Goal: Task Accomplishment & Management: Use online tool/utility

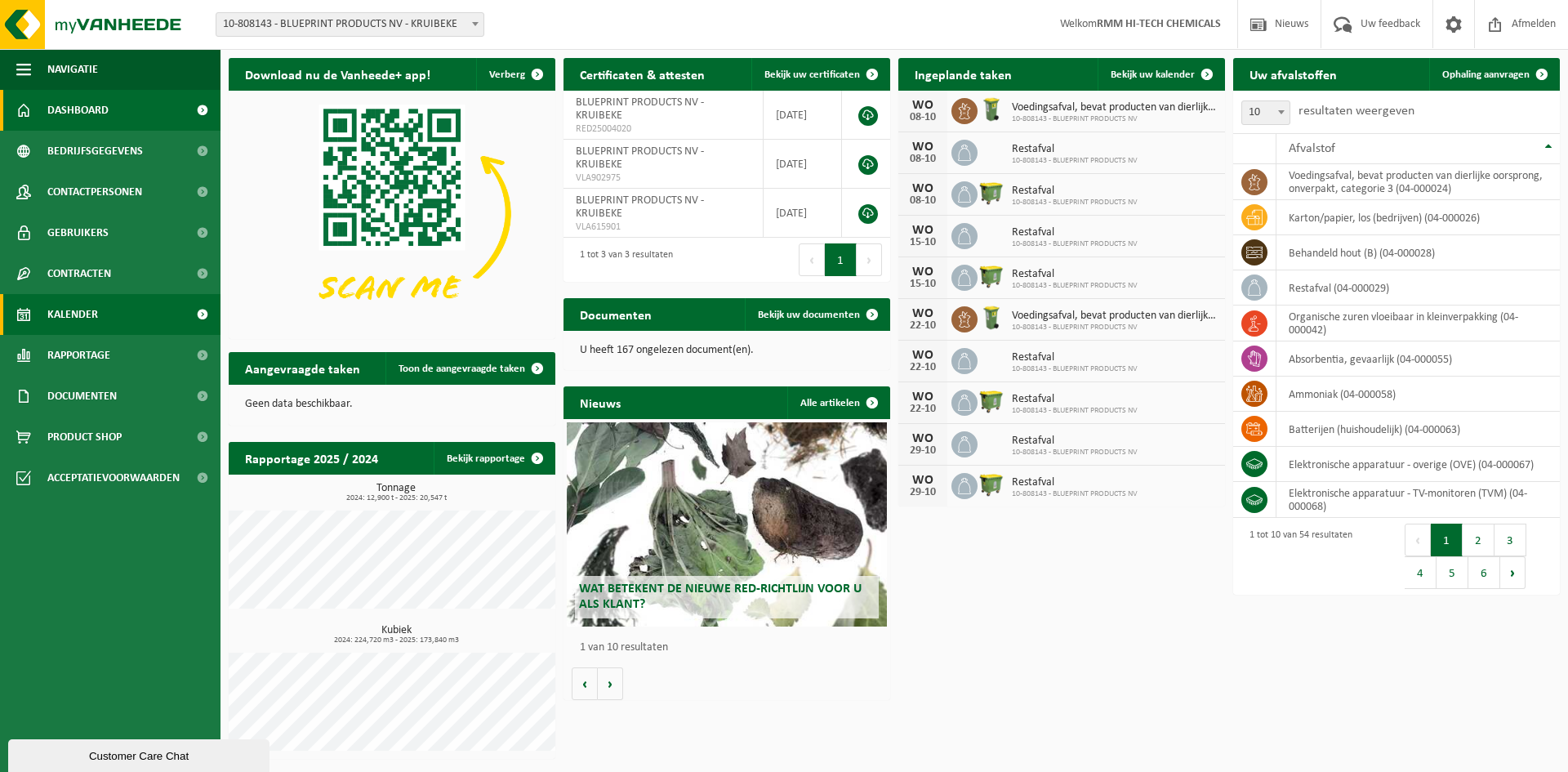
click at [89, 316] on span "Kalender" at bounding box center [73, 314] width 50 height 41
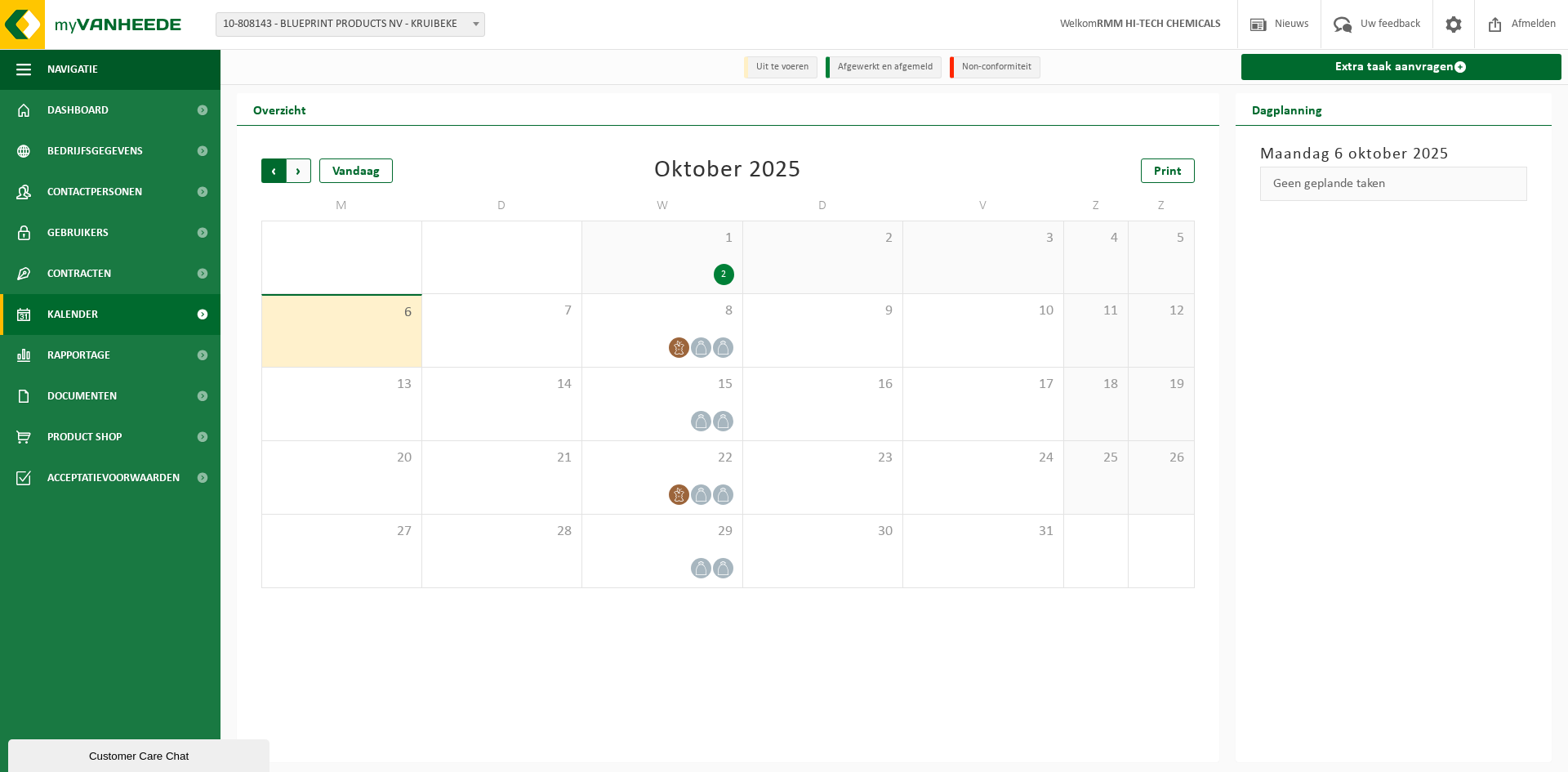
click at [299, 172] on span "Volgende" at bounding box center [298, 170] width 24 height 24
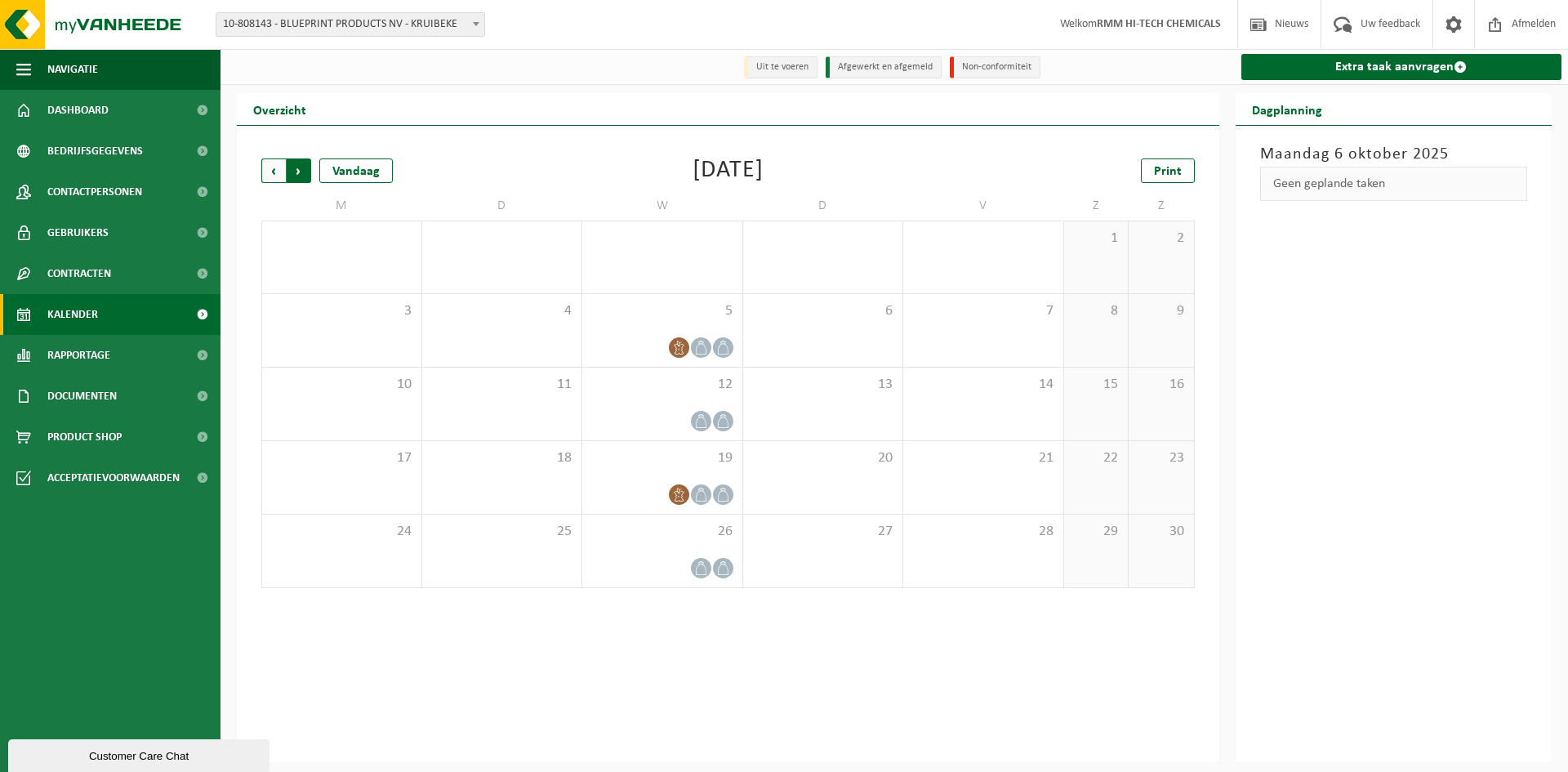
click at [276, 175] on span "Vorige" at bounding box center [273, 170] width 24 height 24
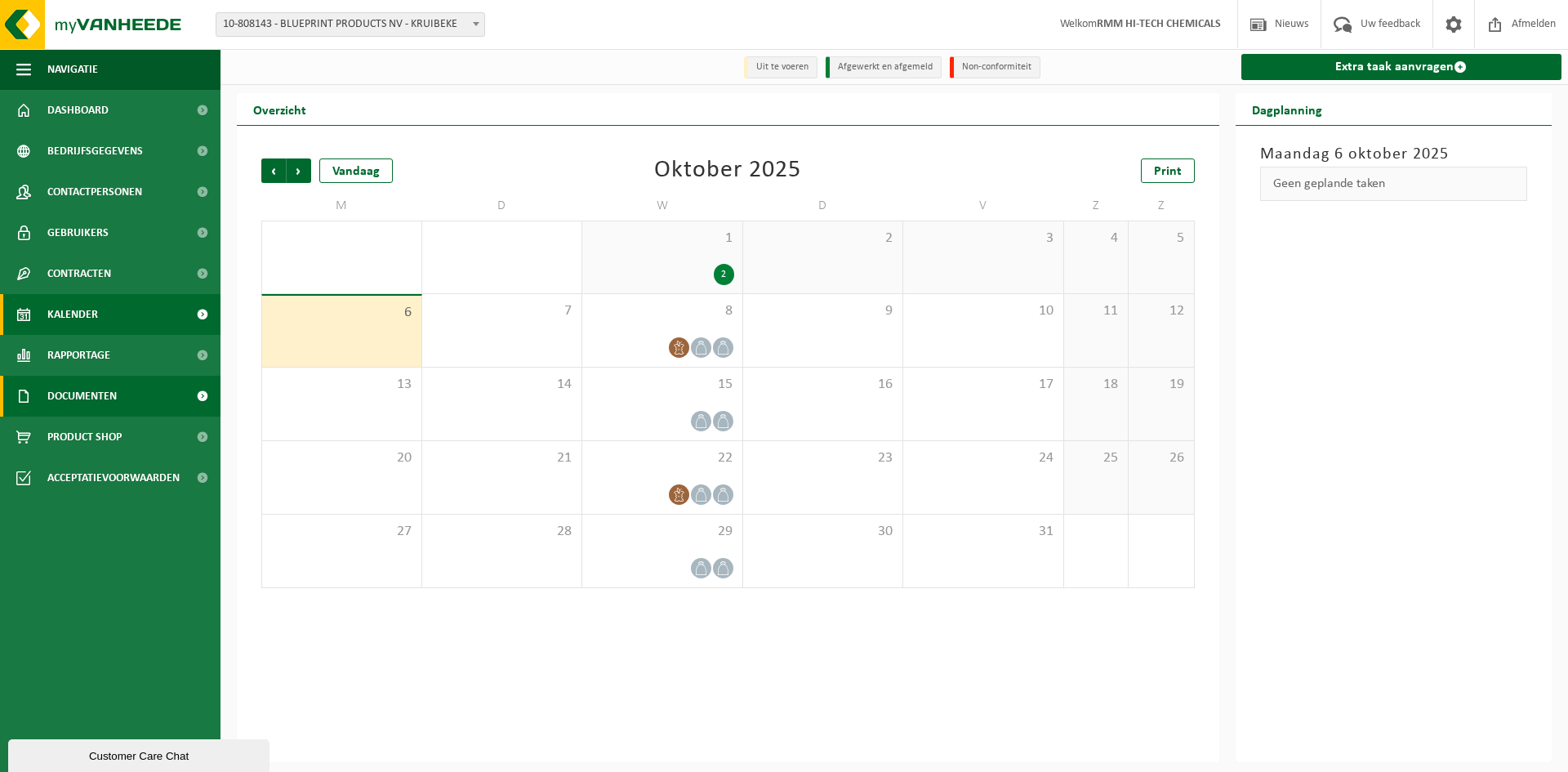
click at [100, 396] on span "Documenten" at bounding box center [82, 396] width 70 height 41
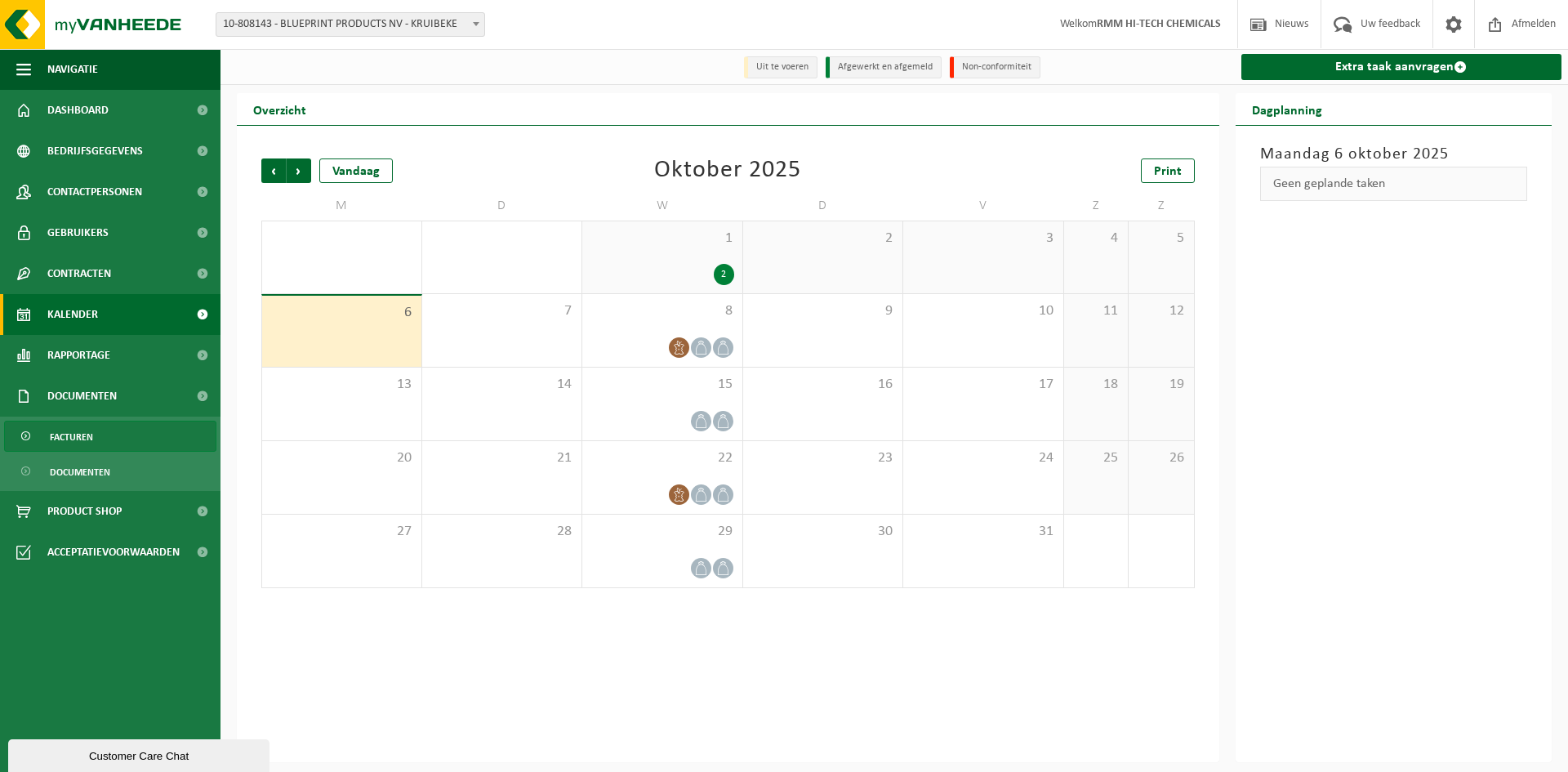
click at [92, 438] on span "Facturen" at bounding box center [72, 437] width 44 height 31
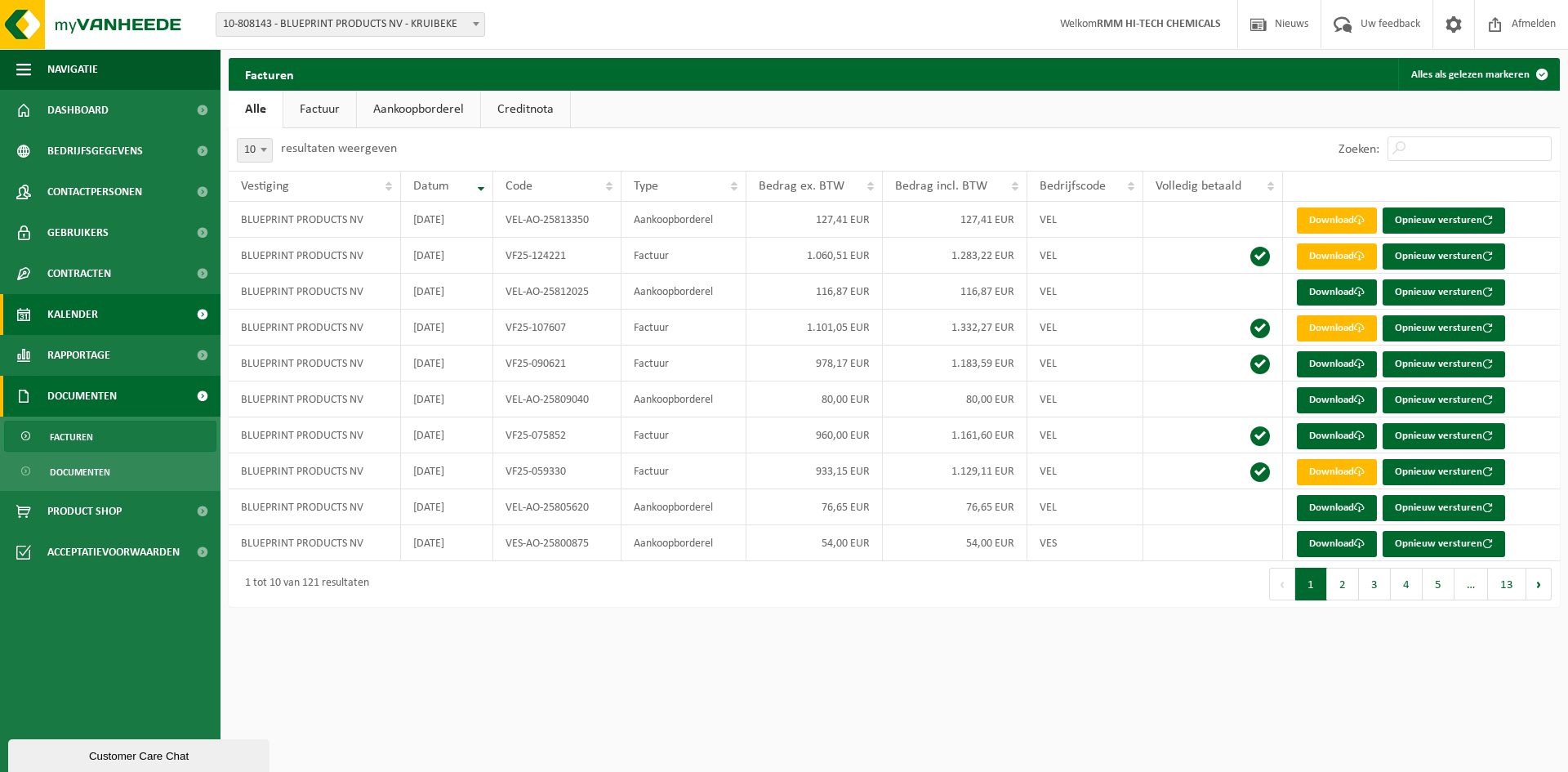
click at [84, 314] on span "Kalender" at bounding box center [73, 314] width 50 height 41
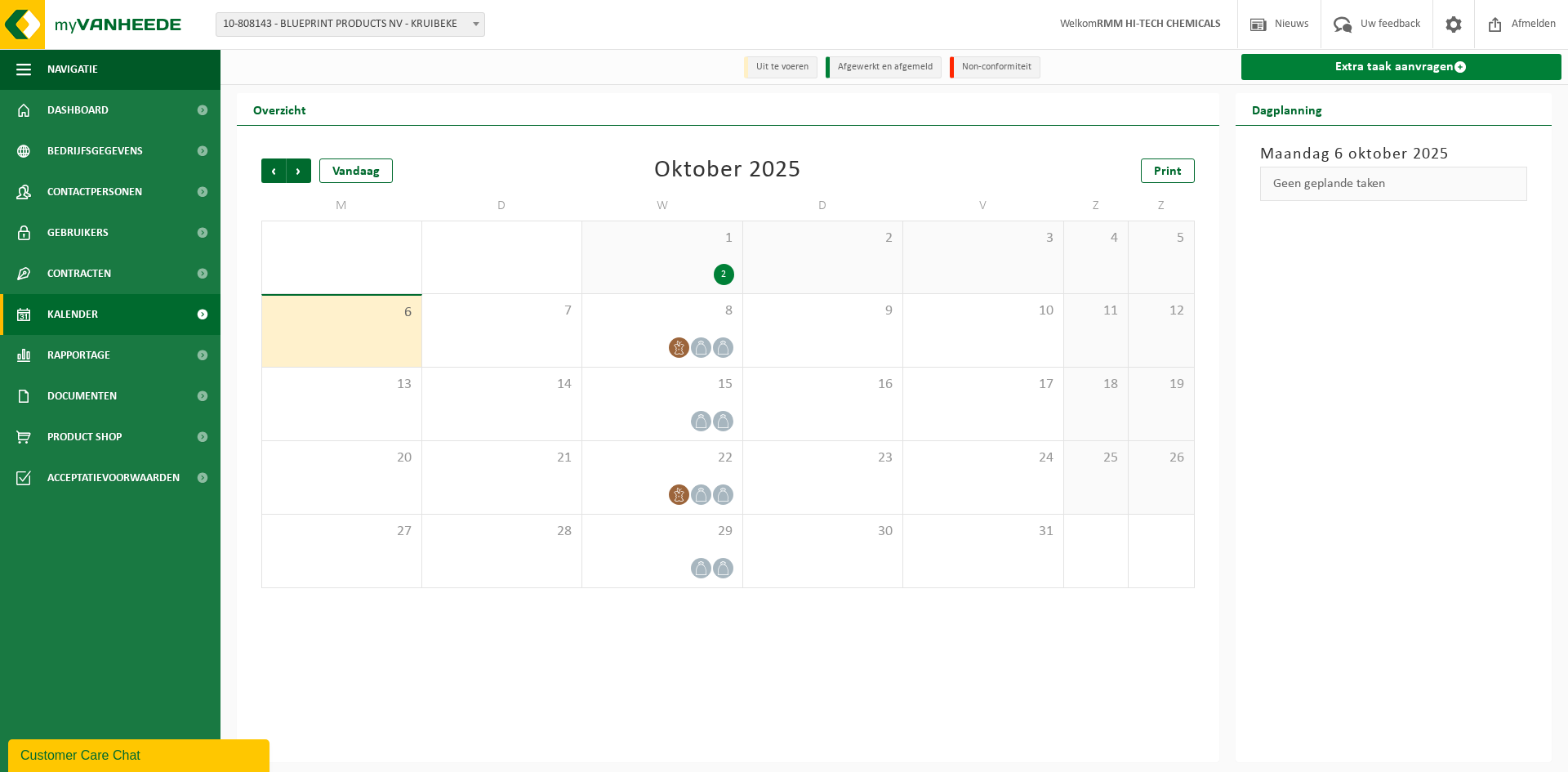
click at [1415, 69] on link "Extra taak aanvragen" at bounding box center [1403, 67] width 321 height 26
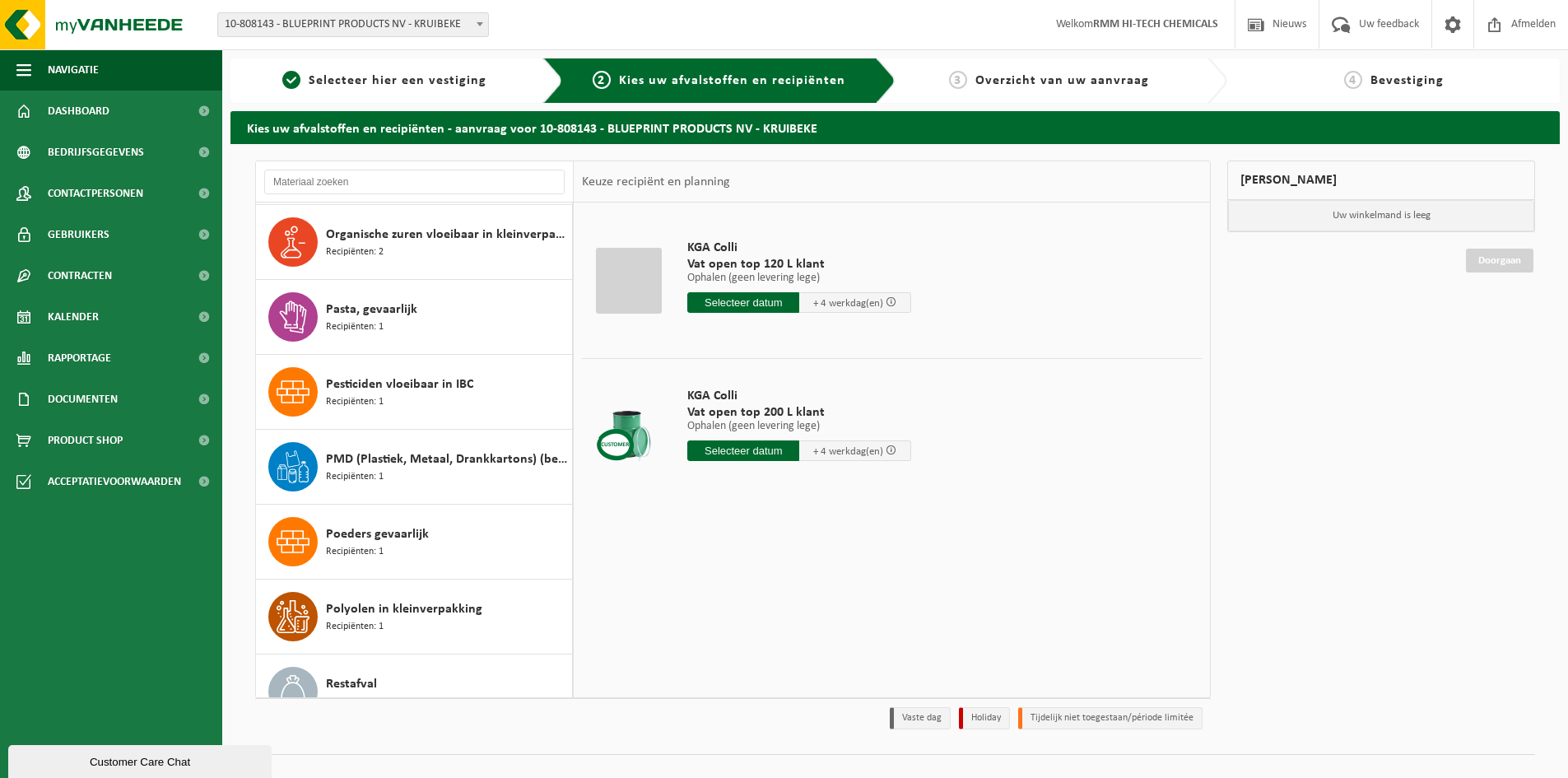
scroll to position [2552, 0]
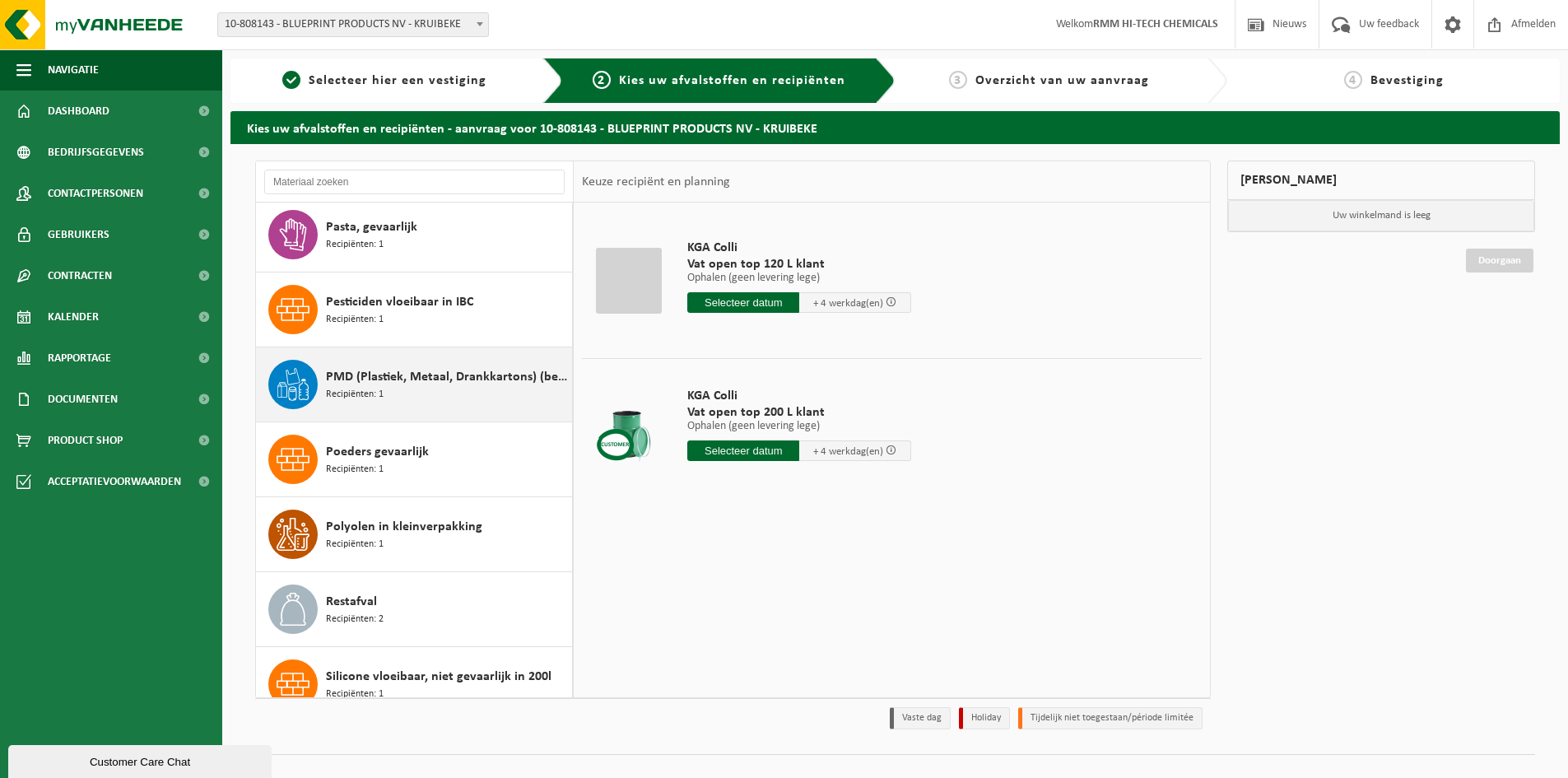
click at [374, 379] on span "PMD (Plastiek, Metaal, Drankkartons) (bedrijven)" at bounding box center [446, 377] width 242 height 19
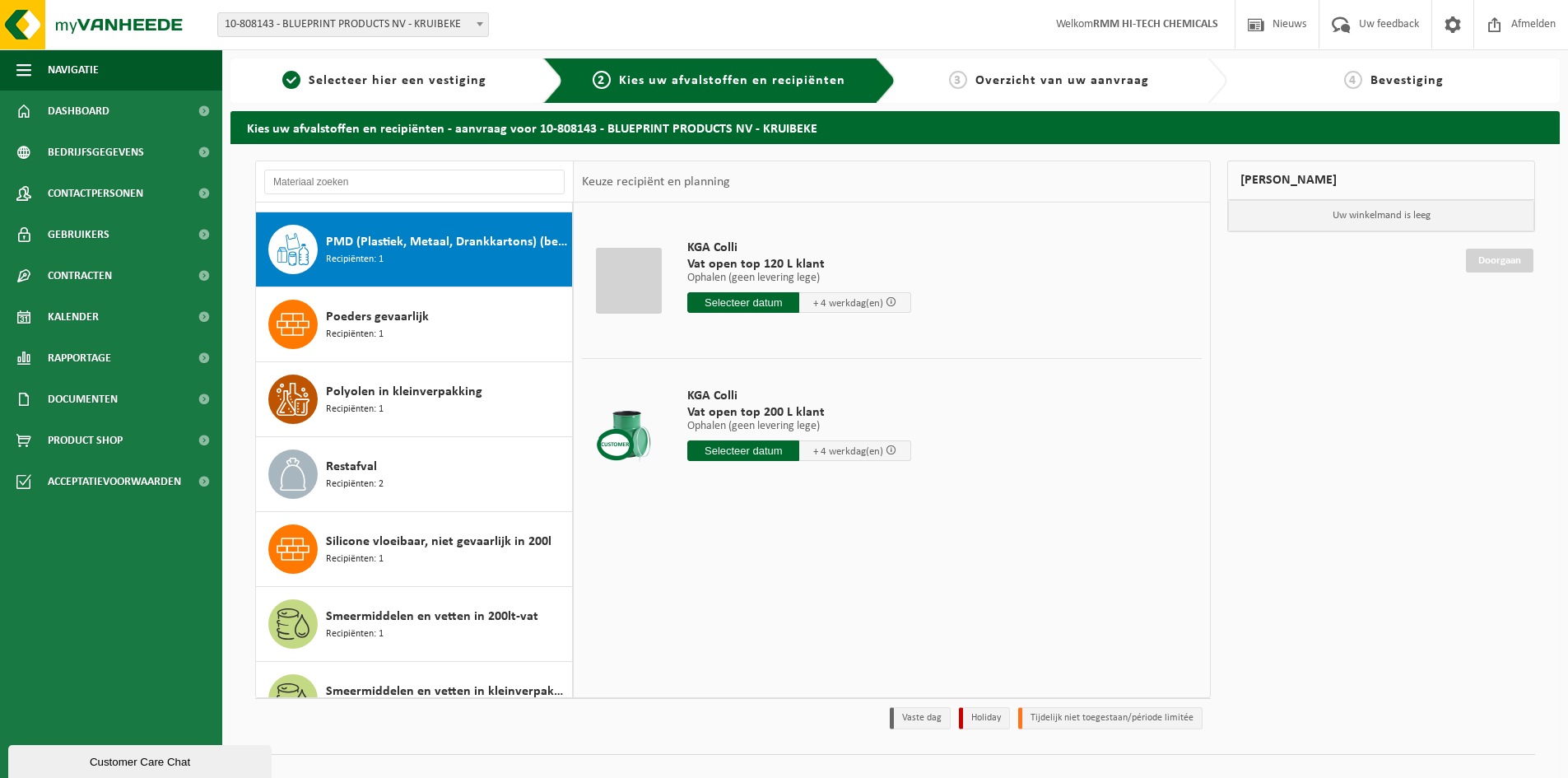
scroll to position [2698, 0]
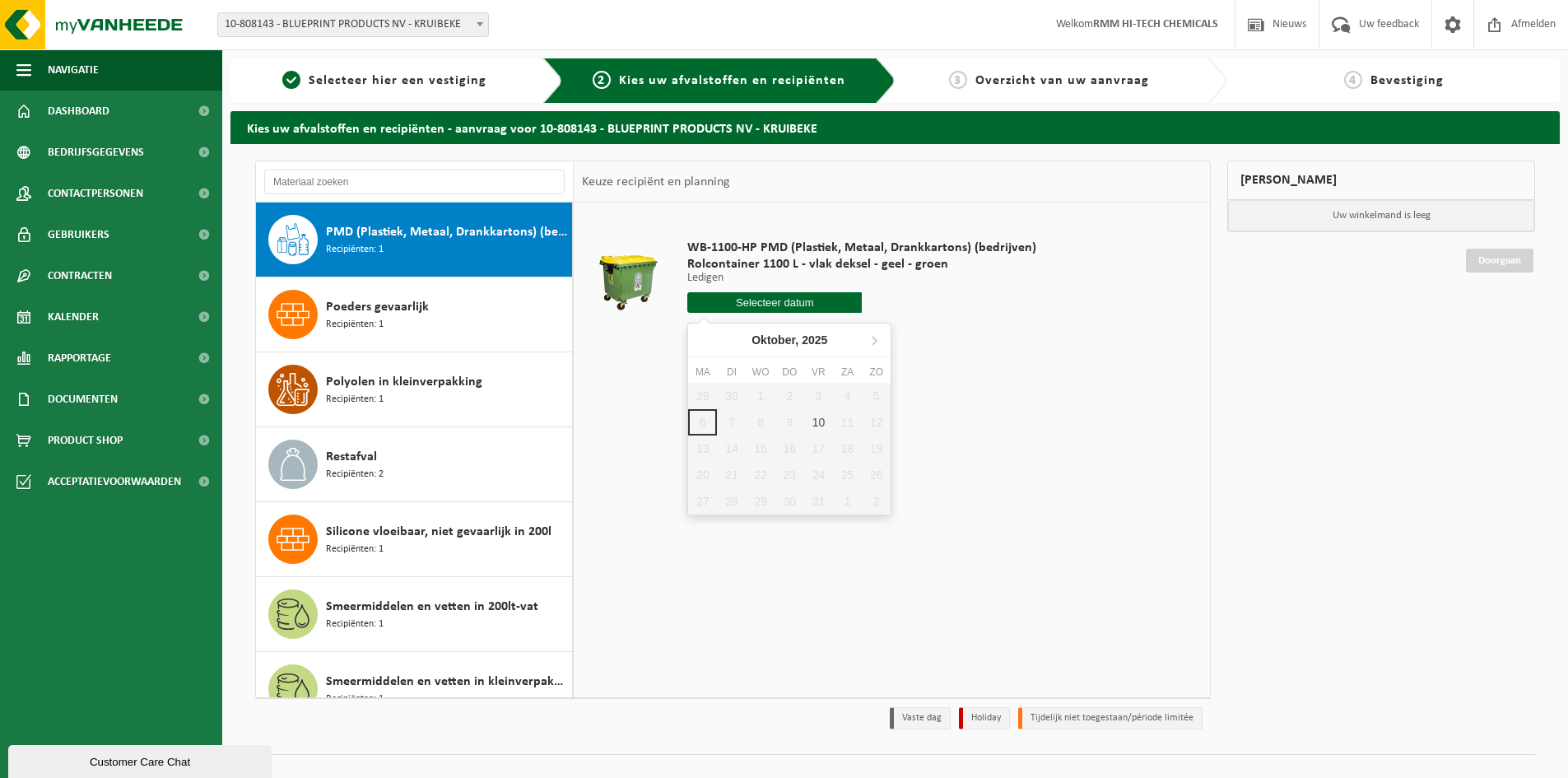
click at [782, 300] on input "text" at bounding box center [774, 302] width 174 height 20
click at [873, 339] on icon at bounding box center [873, 339] width 26 height 26
click at [702, 340] on icon at bounding box center [704, 340] width 4 height 8
click at [816, 422] on div "10" at bounding box center [819, 422] width 29 height 26
type input "Van 2025-10-10"
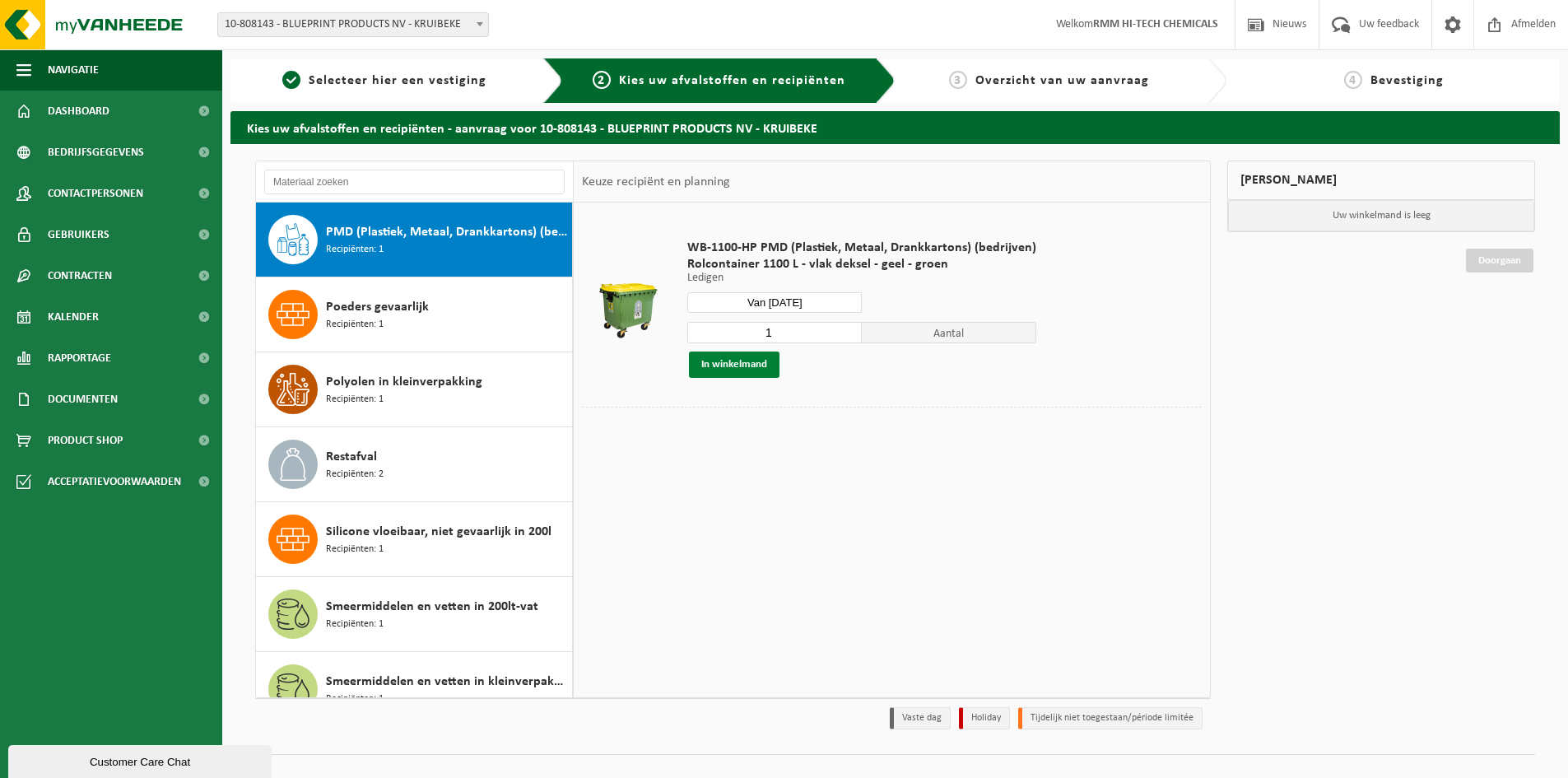
click at [751, 366] on button "In winkelmand" at bounding box center [734, 365] width 91 height 26
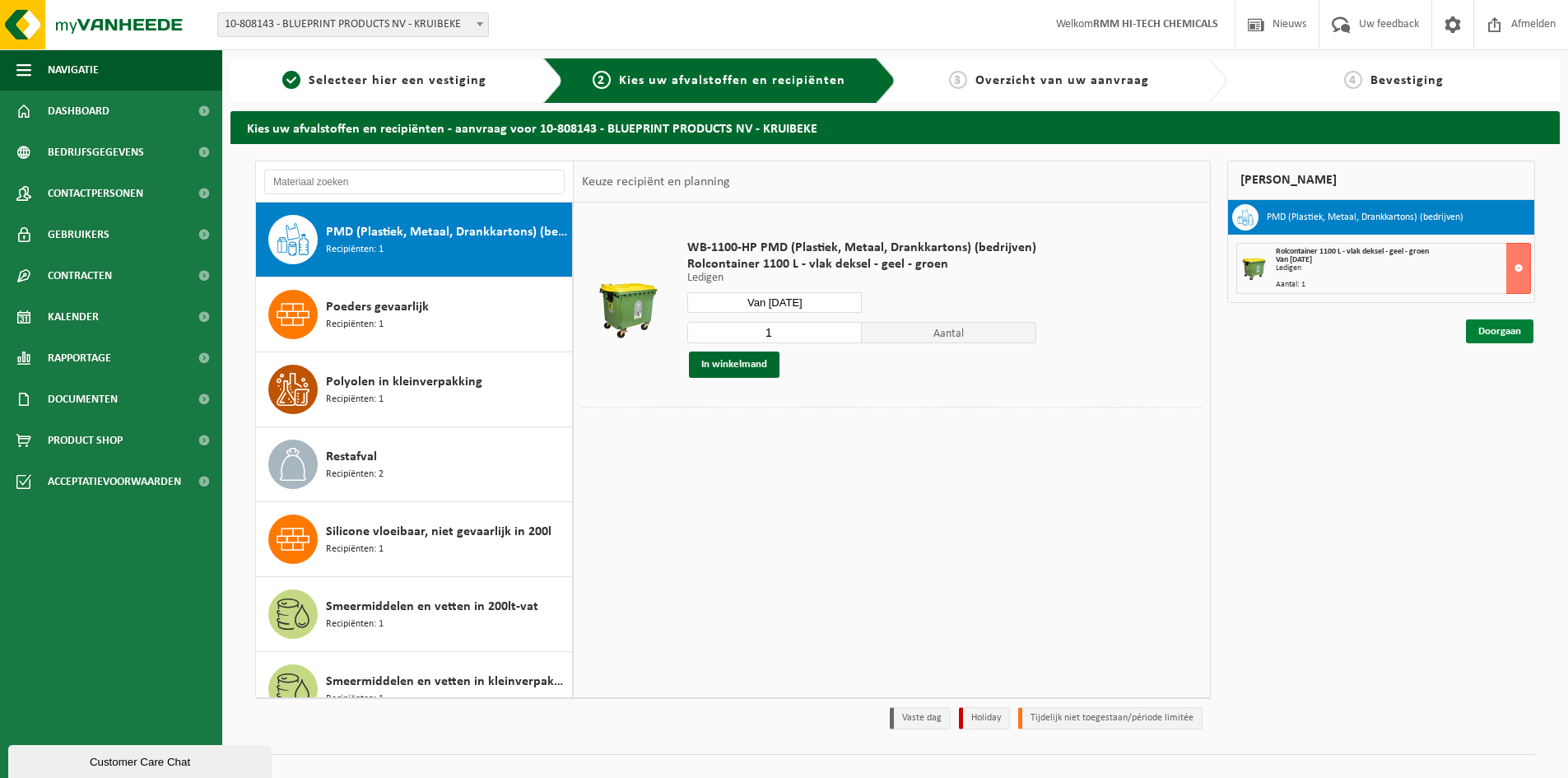
click at [1504, 332] on link "Doorgaan" at bounding box center [1499, 331] width 67 height 23
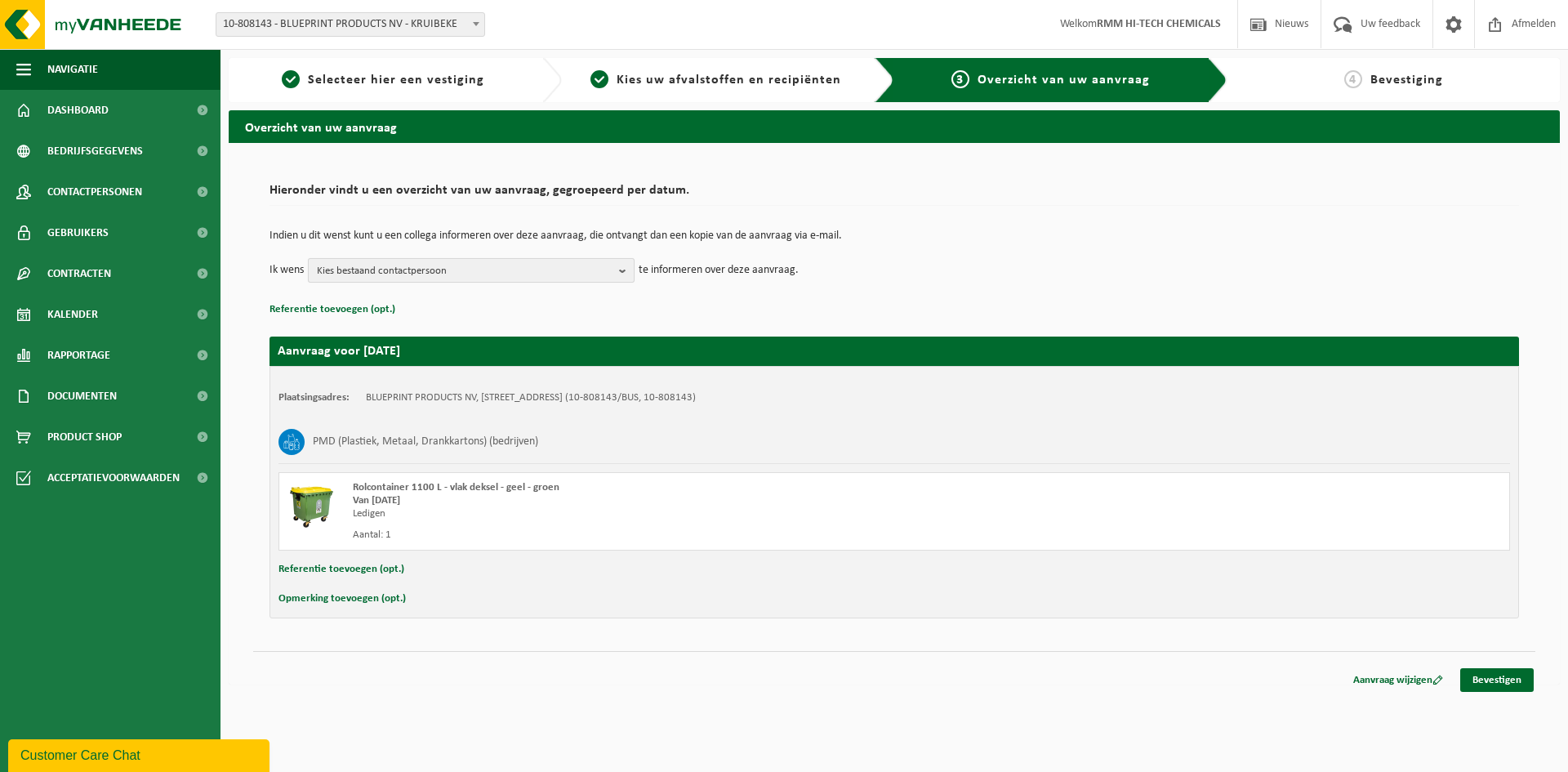
click at [621, 271] on b "button" at bounding box center [626, 271] width 15 height 23
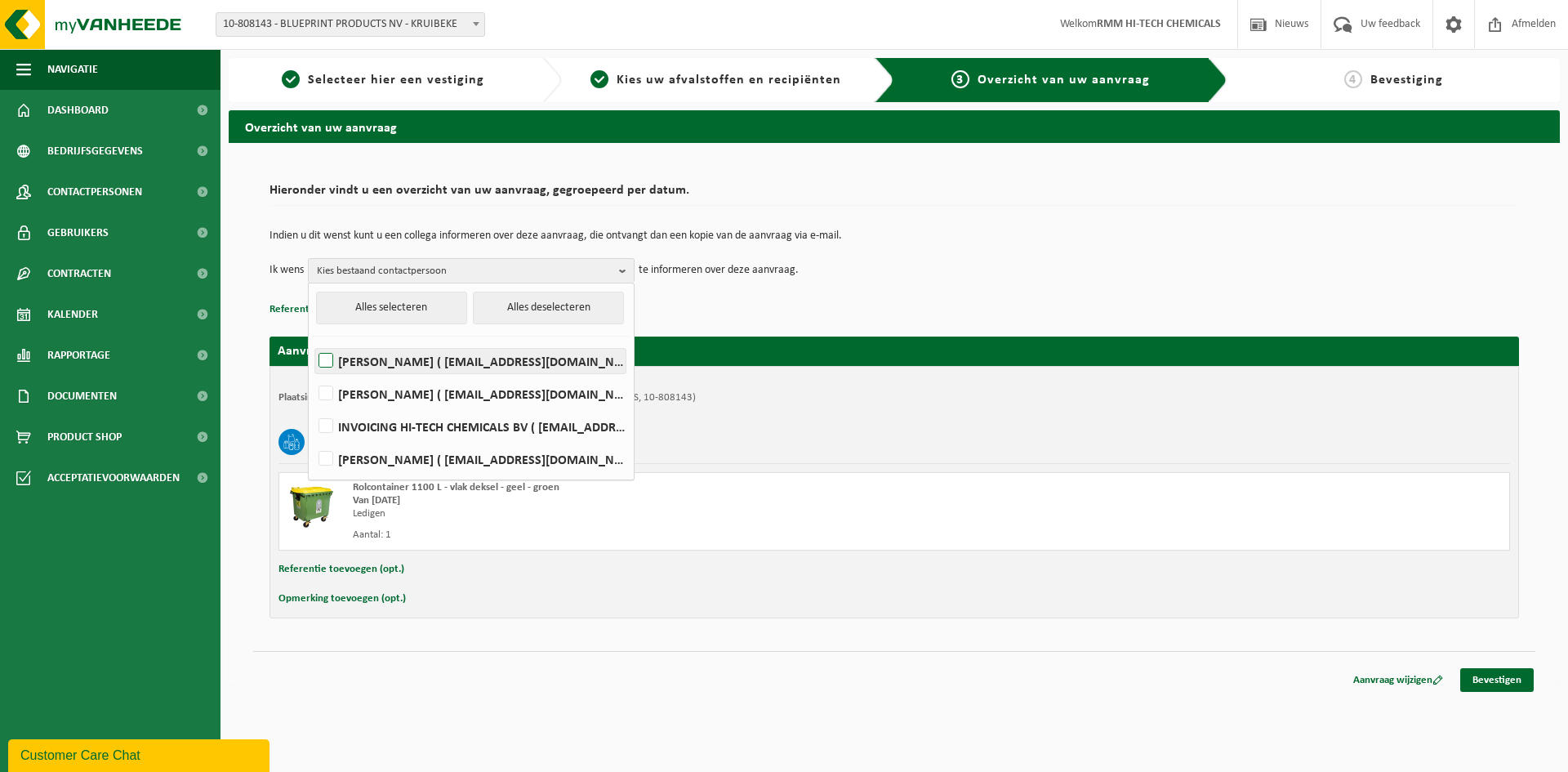
click at [324, 360] on label "[PERSON_NAME] ( [EMAIL_ADDRESS][DOMAIN_NAME] )" at bounding box center [470, 361] width 311 height 24
click at [312, 341] on input "[PERSON_NAME] ( [EMAIL_ADDRESS][DOMAIN_NAME] )" at bounding box center [312, 340] width 1 height 1
checkbox input "true"
click at [326, 459] on label "[PERSON_NAME] ( [EMAIL_ADDRESS][DOMAIN_NAME] )" at bounding box center [470, 459] width 311 height 24
click at [312, 439] on input "[PERSON_NAME] ( [EMAIL_ADDRESS][DOMAIN_NAME] )" at bounding box center [312, 438] width 1 height 1
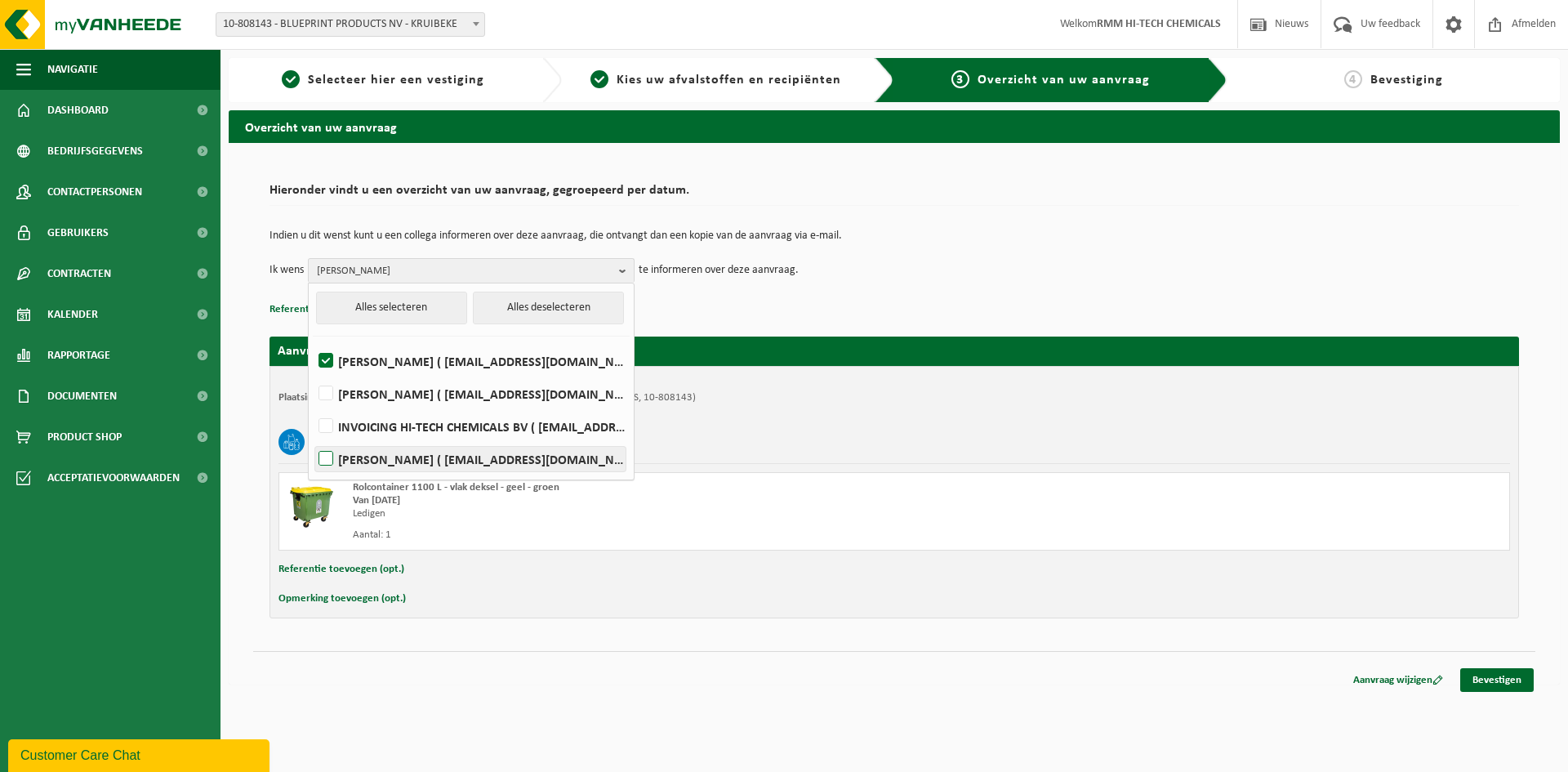
checkbox input "true"
click at [934, 311] on p "Referentie toevoegen (opt.)" at bounding box center [895, 310] width 1250 height 21
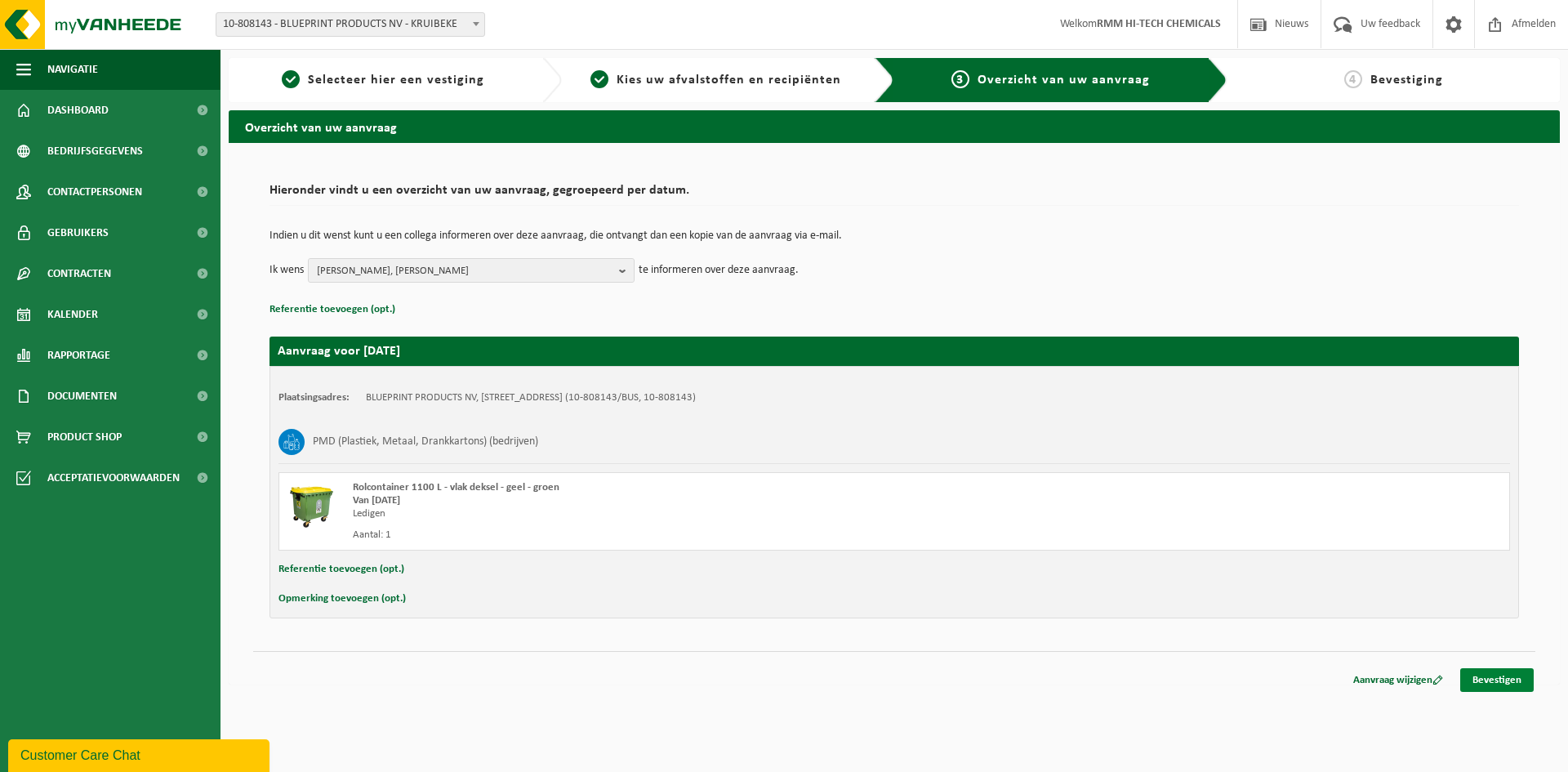
click at [1498, 680] on link "Bevestigen" at bounding box center [1497, 680] width 74 height 23
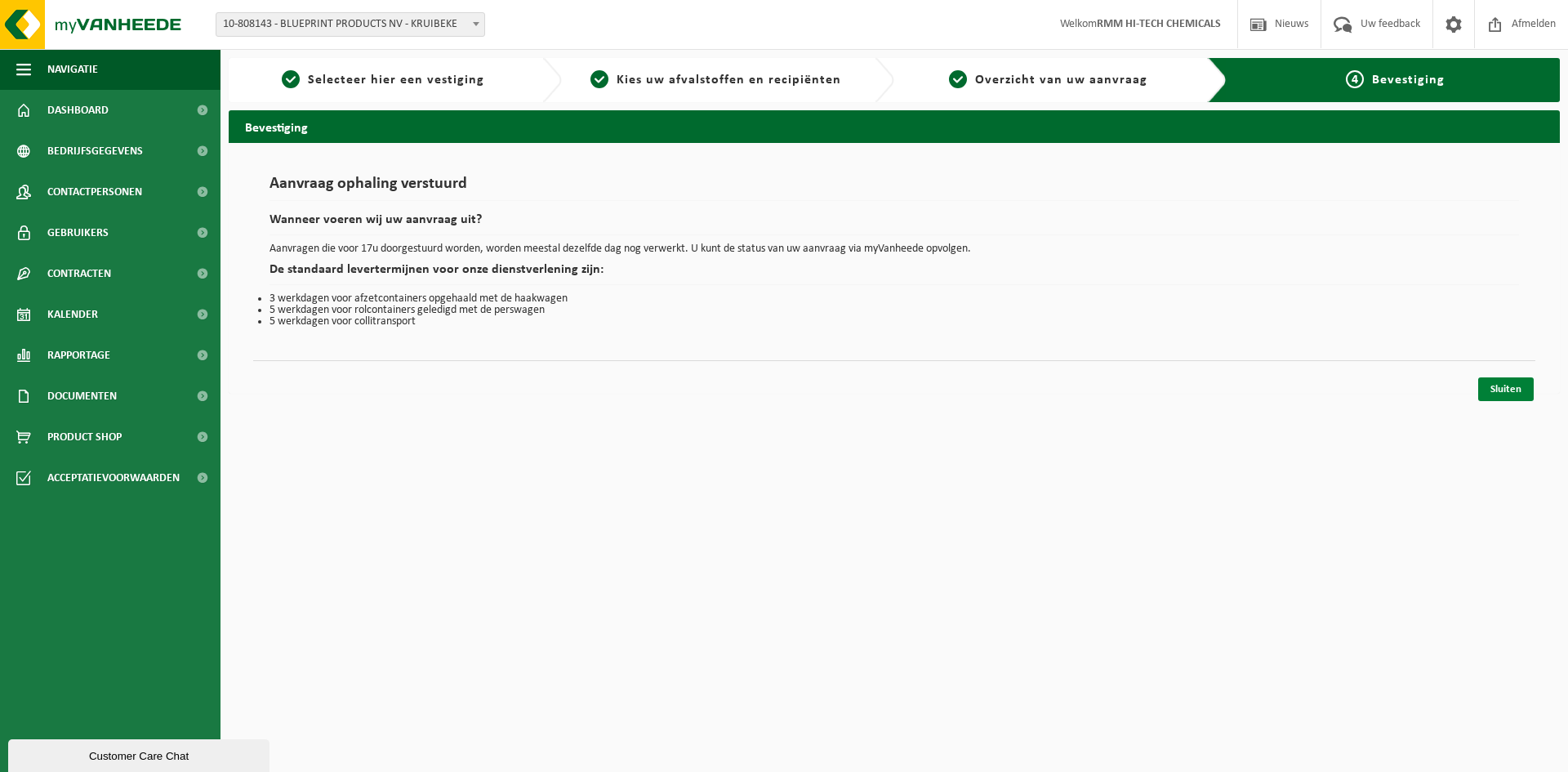
click at [1503, 389] on link "Sluiten" at bounding box center [1506, 389] width 55 height 23
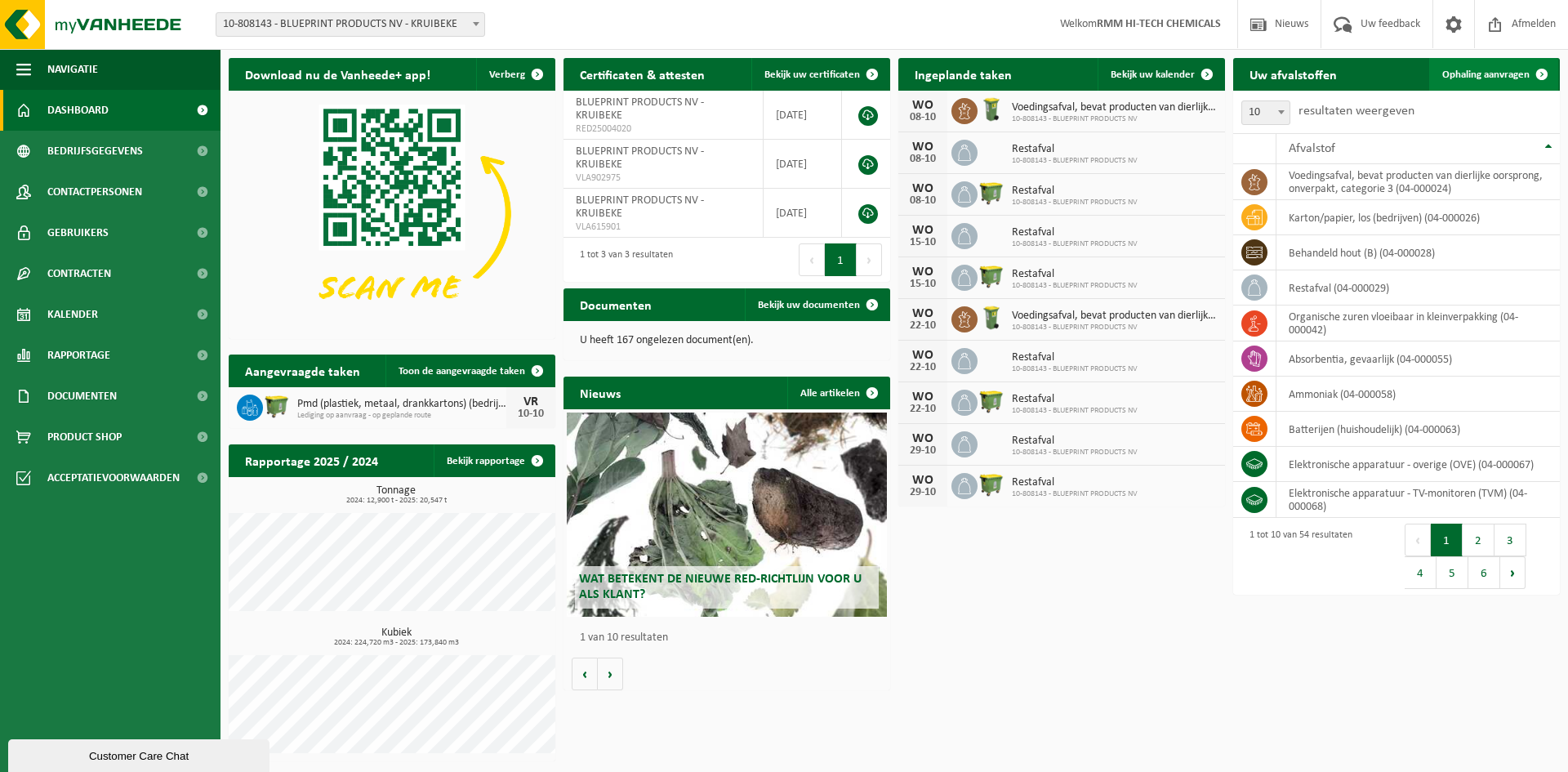
click at [1487, 74] on span "Ophaling aanvragen" at bounding box center [1486, 74] width 87 height 11
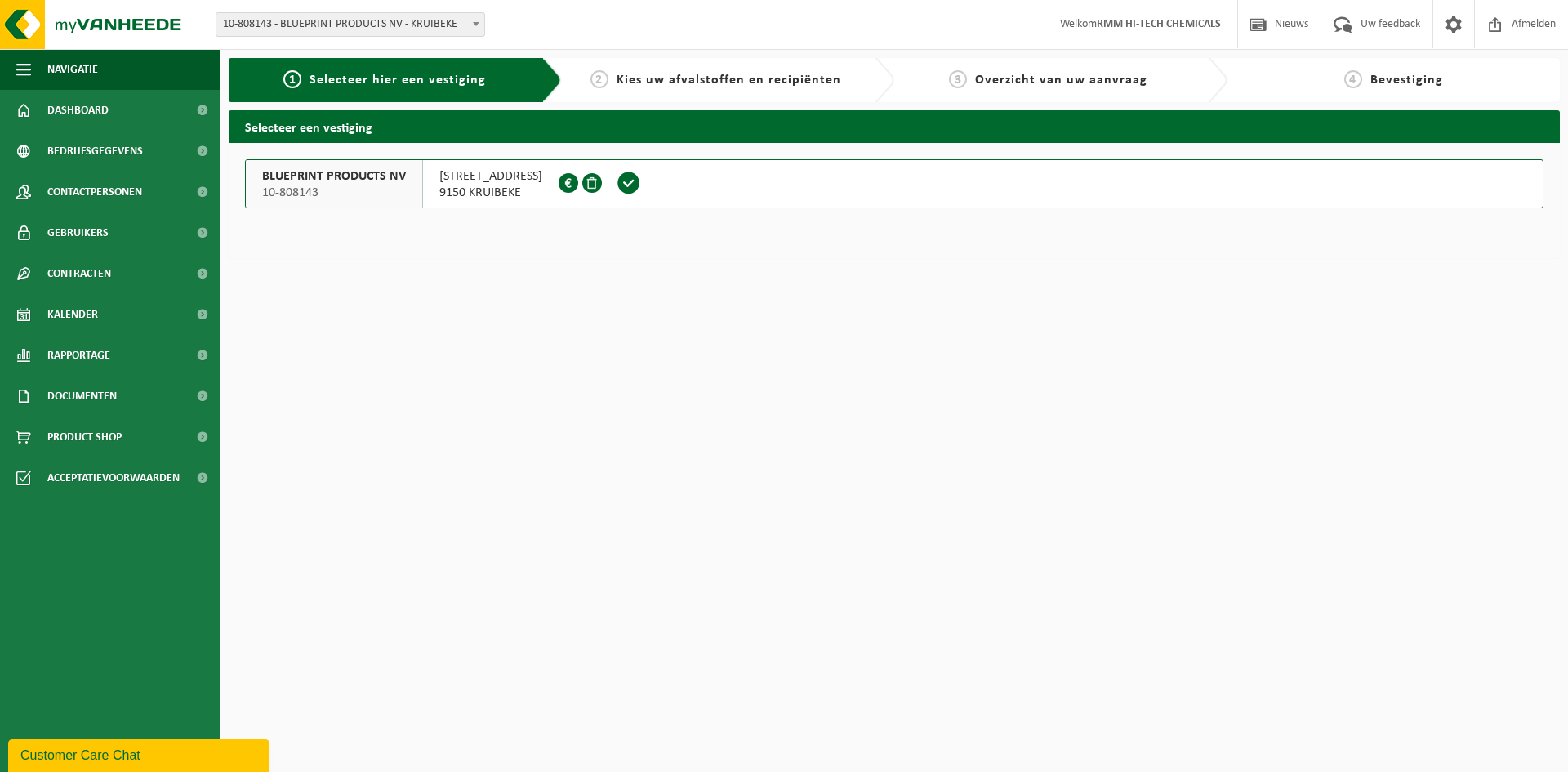
click at [361, 190] on span "10-808143" at bounding box center [334, 193] width 144 height 16
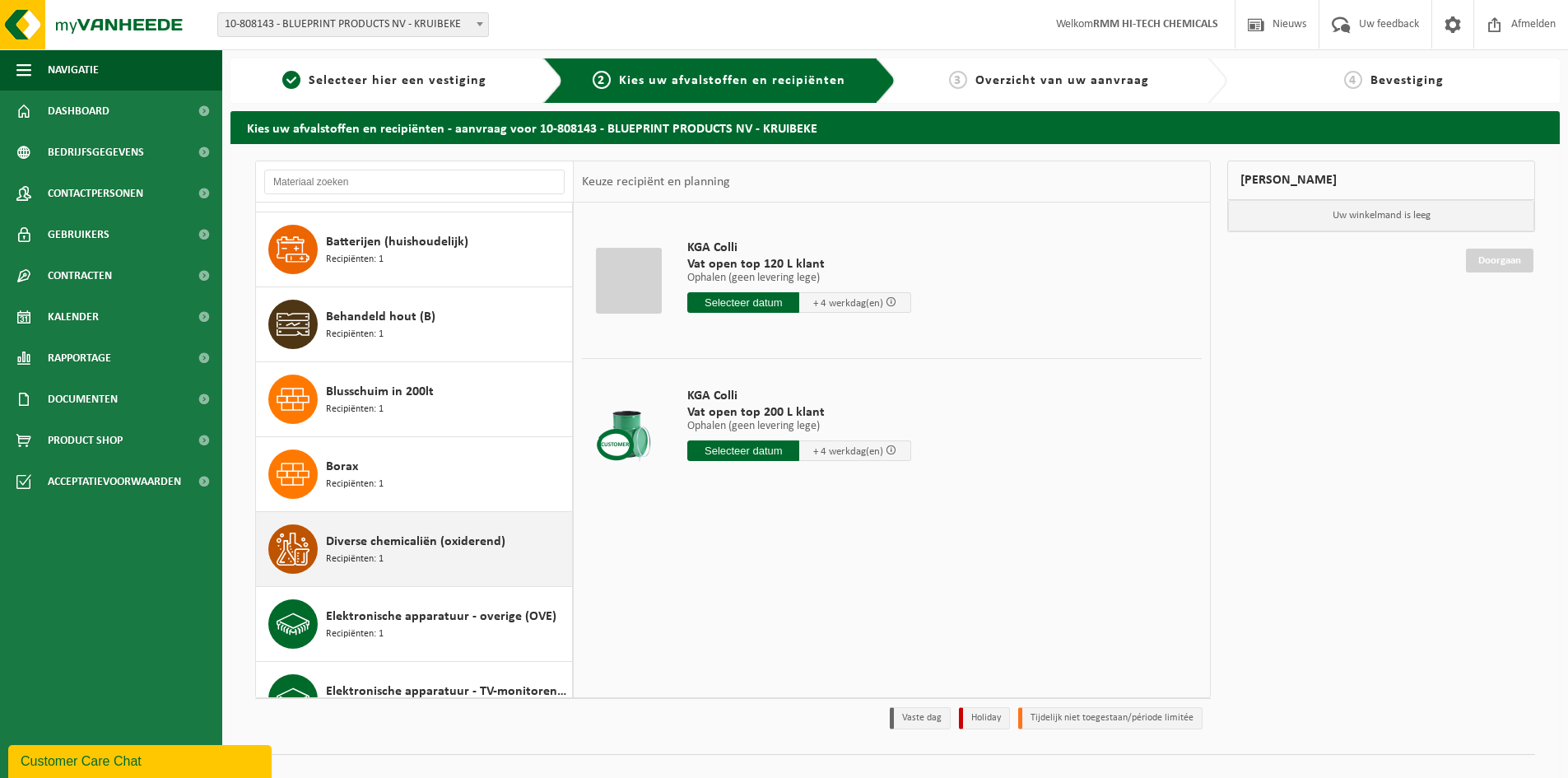
scroll to position [411, 0]
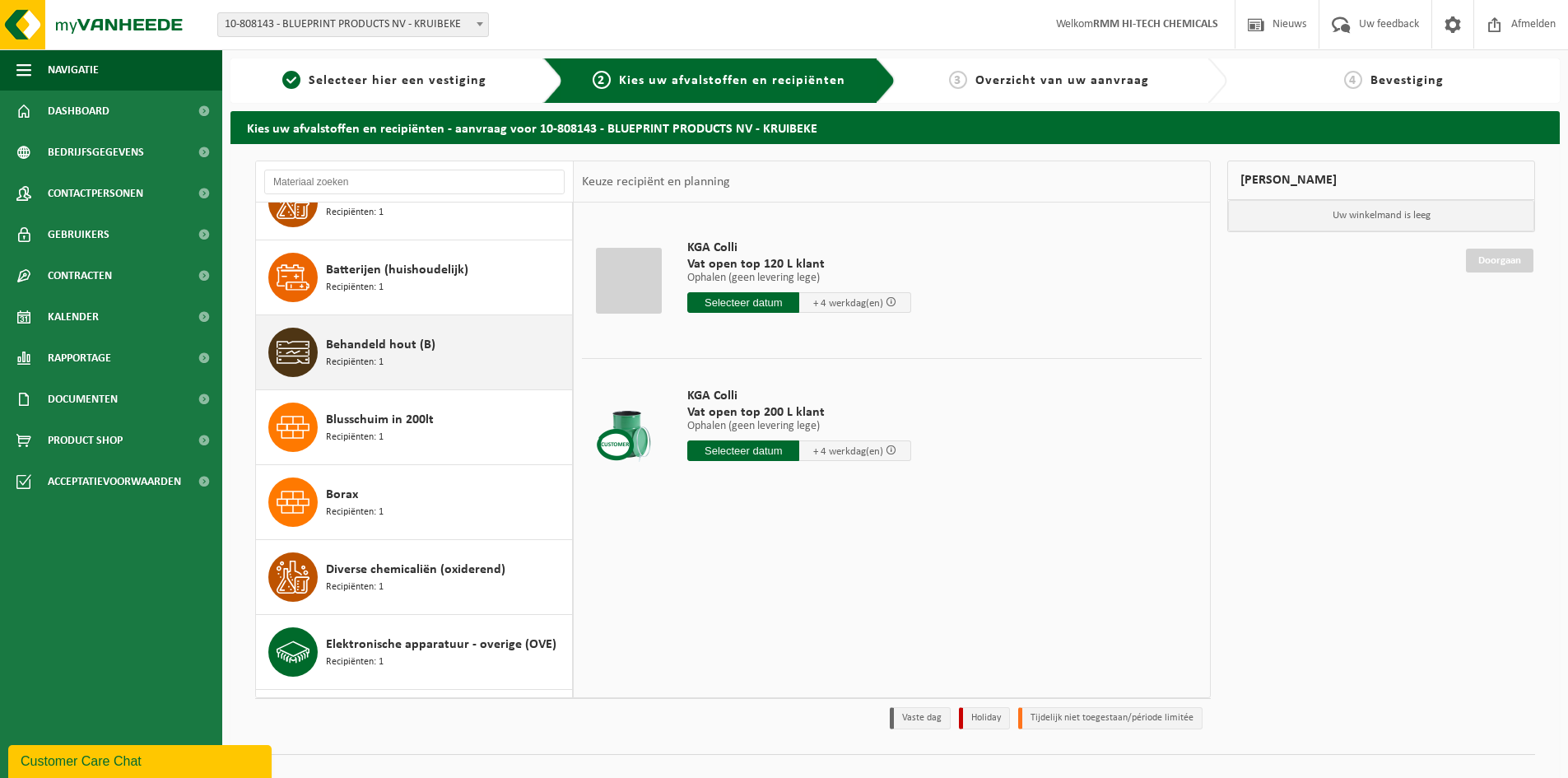
click at [328, 343] on span "Behandeld hout (B)" at bounding box center [380, 345] width 109 height 19
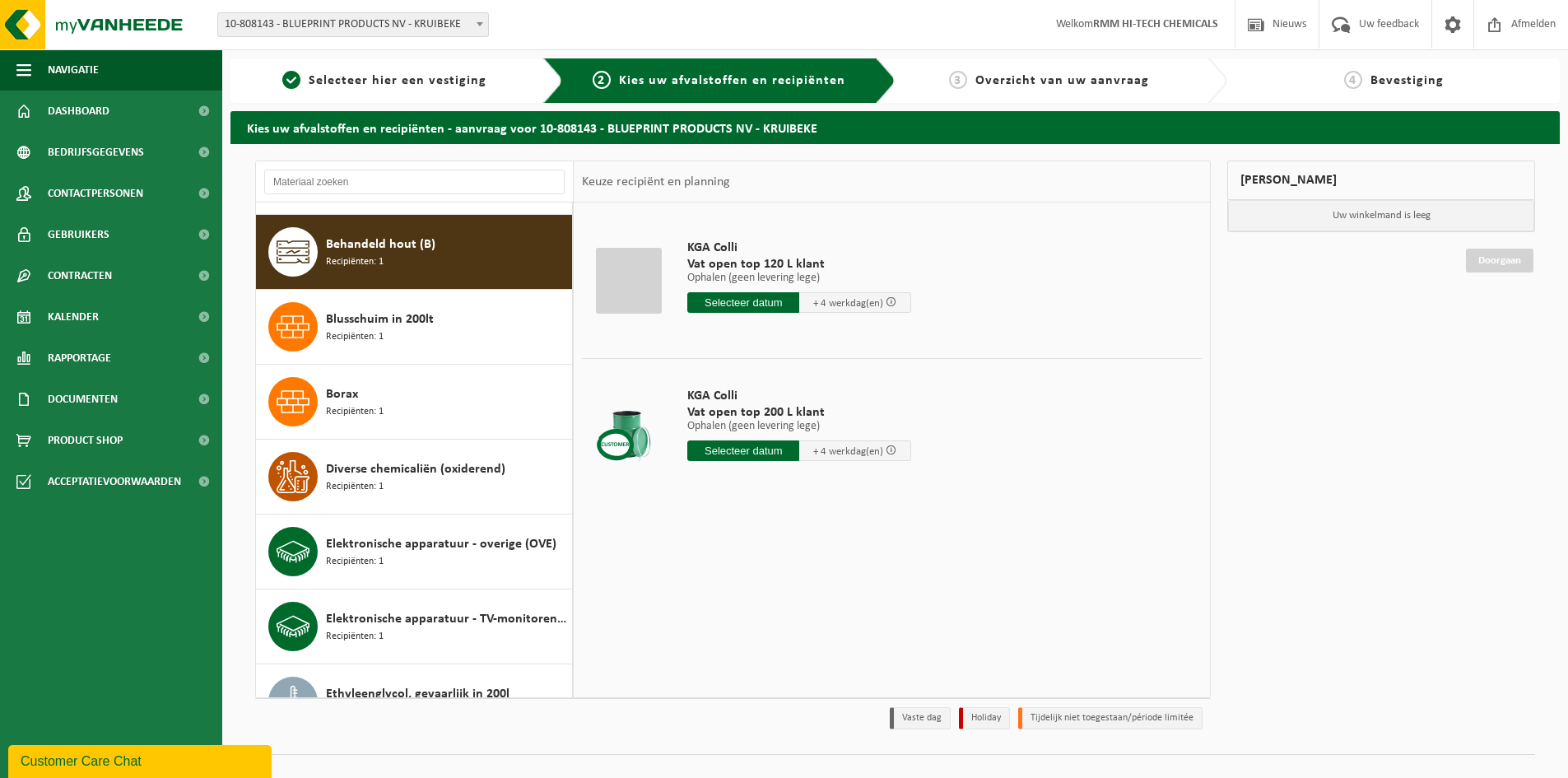
scroll to position [525, 0]
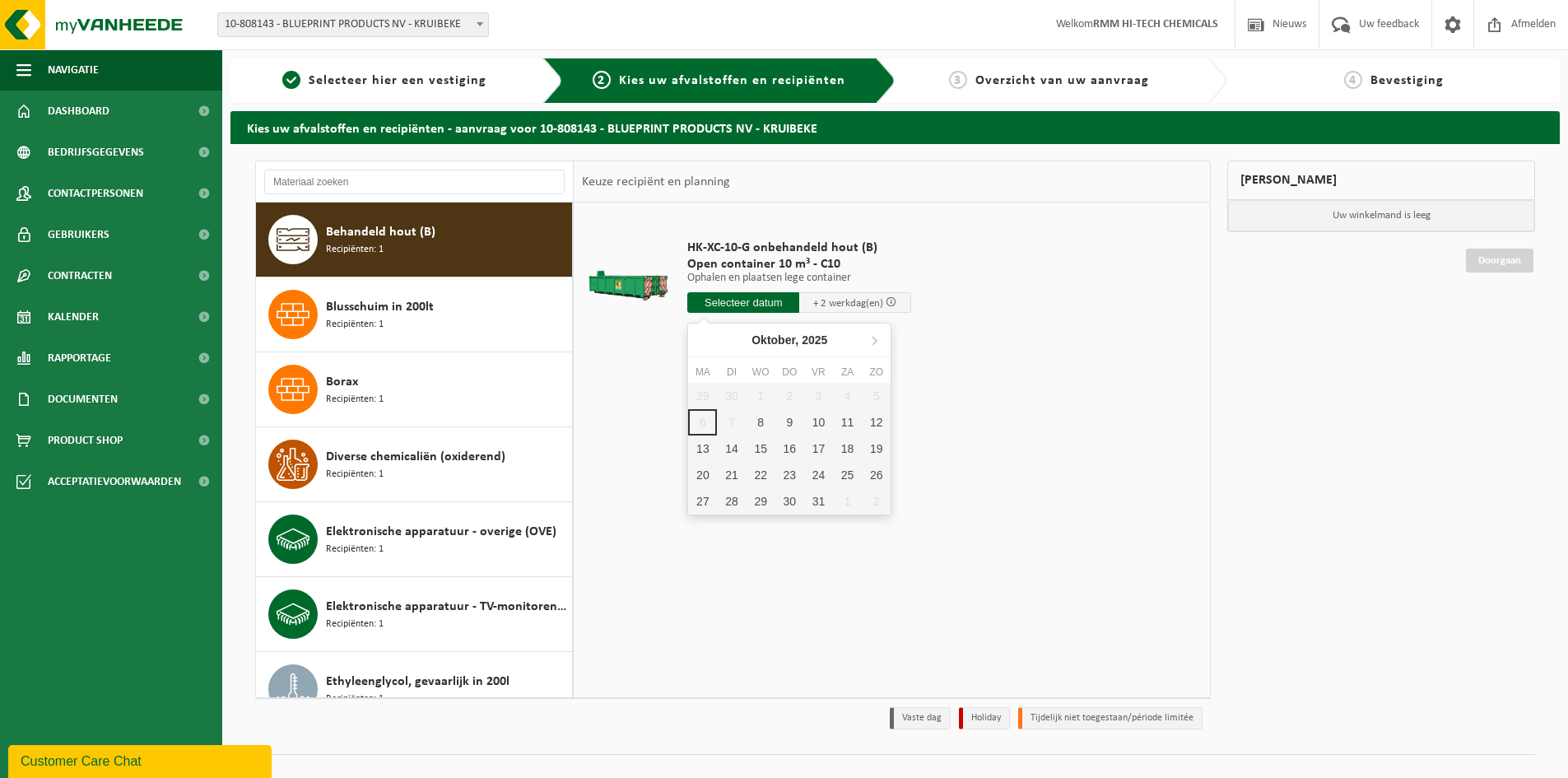
click at [760, 302] on input "text" at bounding box center [743, 302] width 112 height 20
click at [819, 424] on div "10" at bounding box center [819, 422] width 29 height 26
type input "Van 2025-10-10"
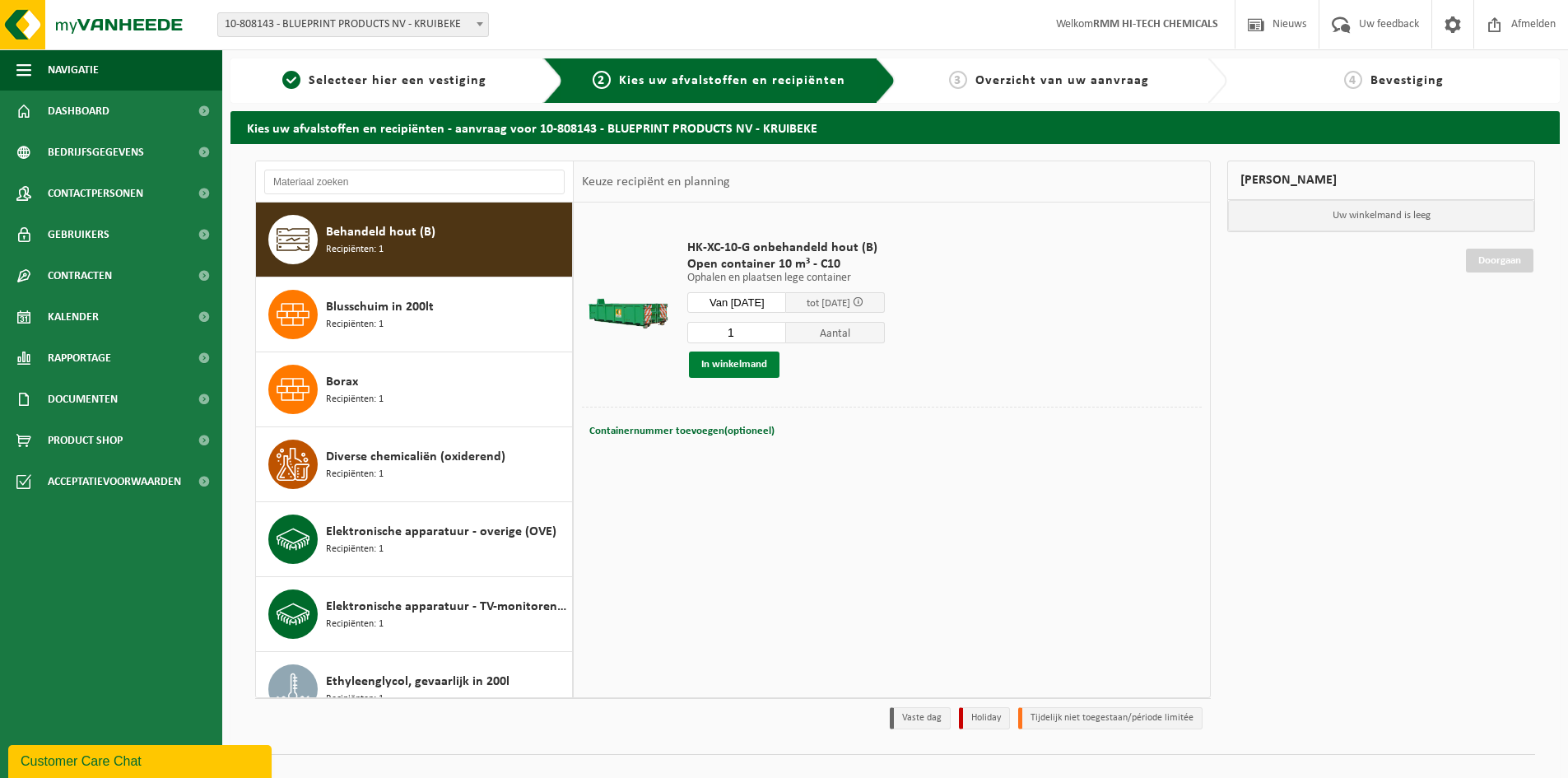
click at [754, 368] on button "In winkelmand" at bounding box center [734, 365] width 91 height 26
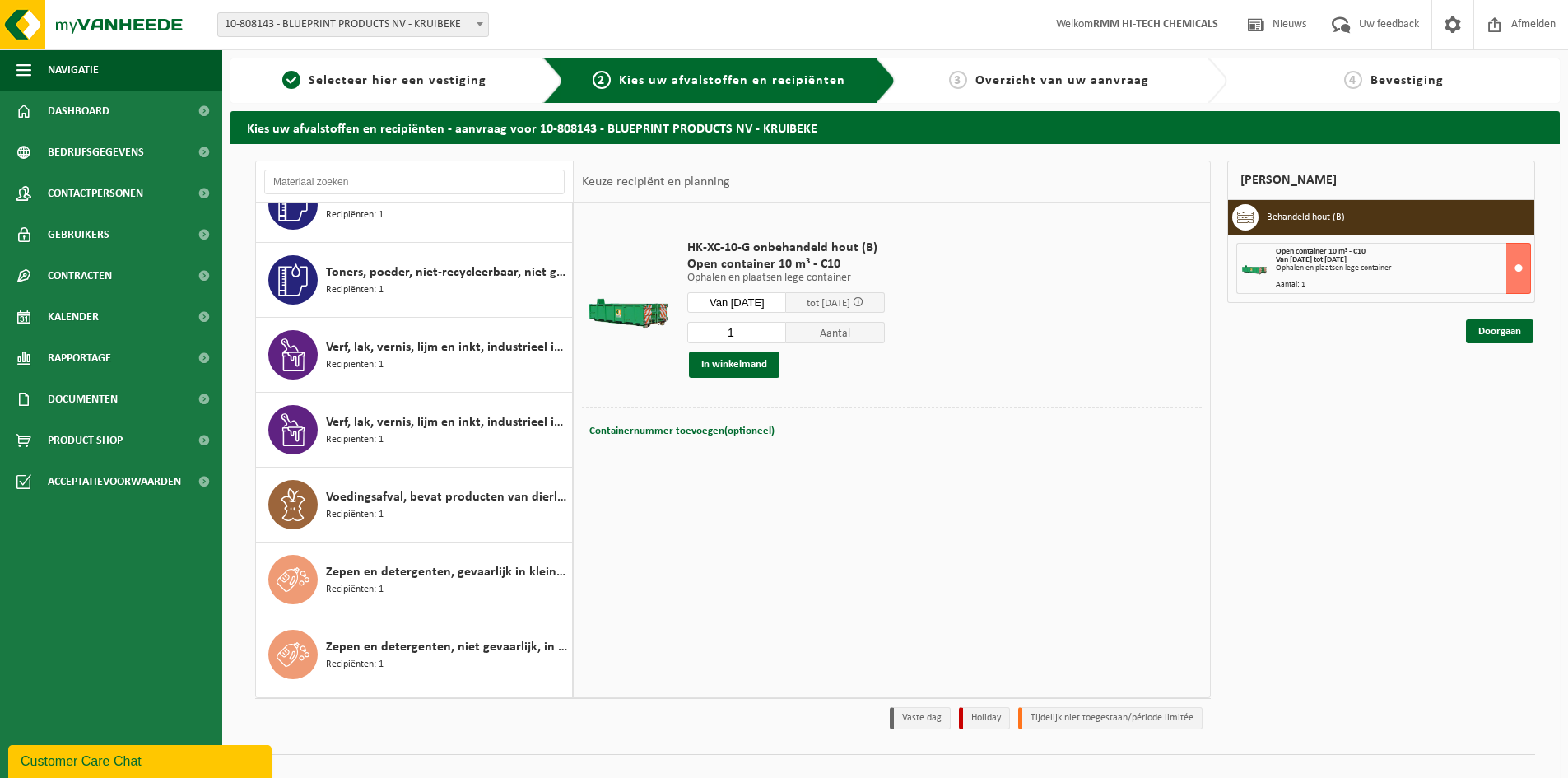
scroll to position [3476, 0]
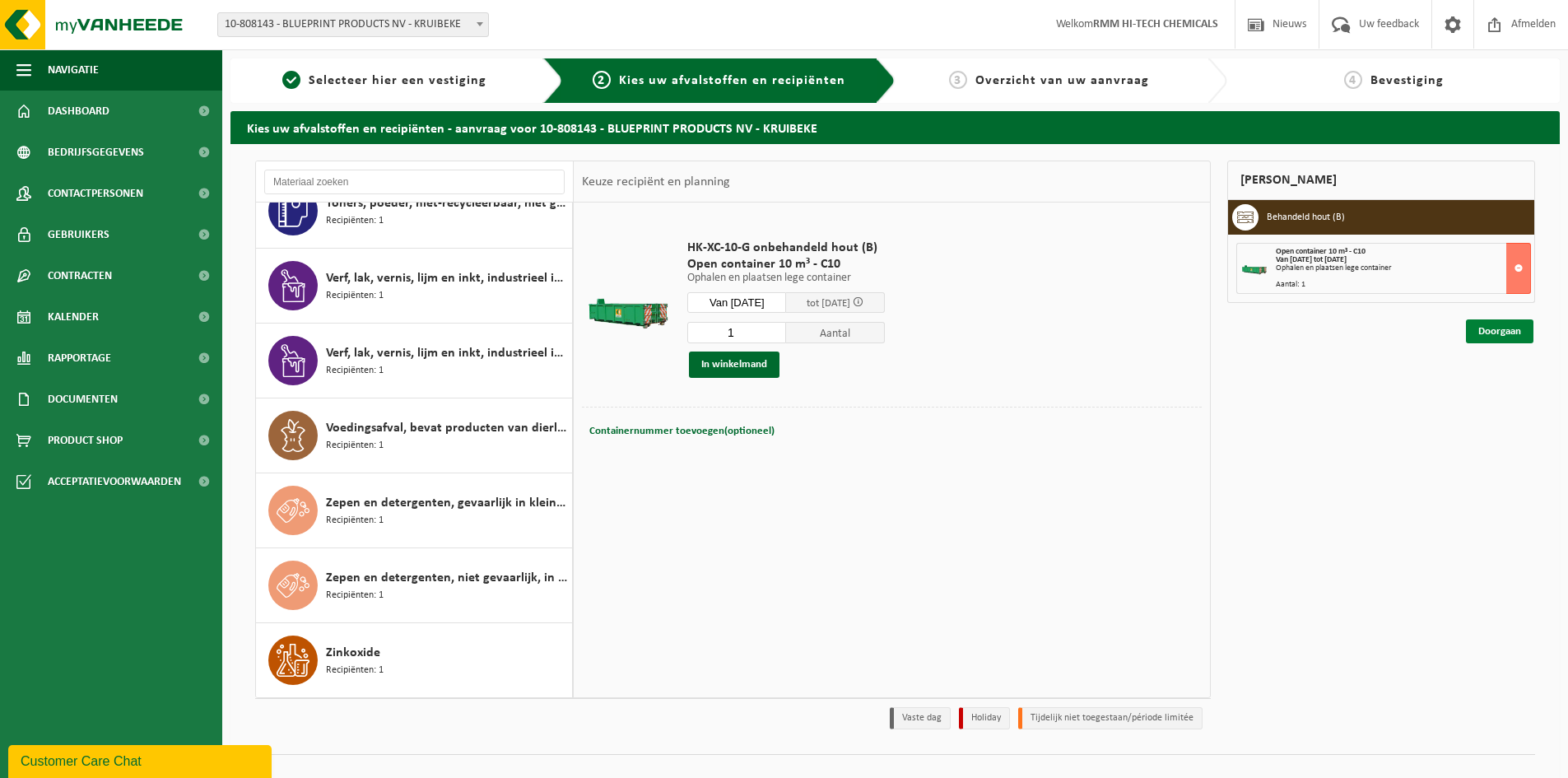
click at [1497, 332] on link "Doorgaan" at bounding box center [1499, 331] width 67 height 23
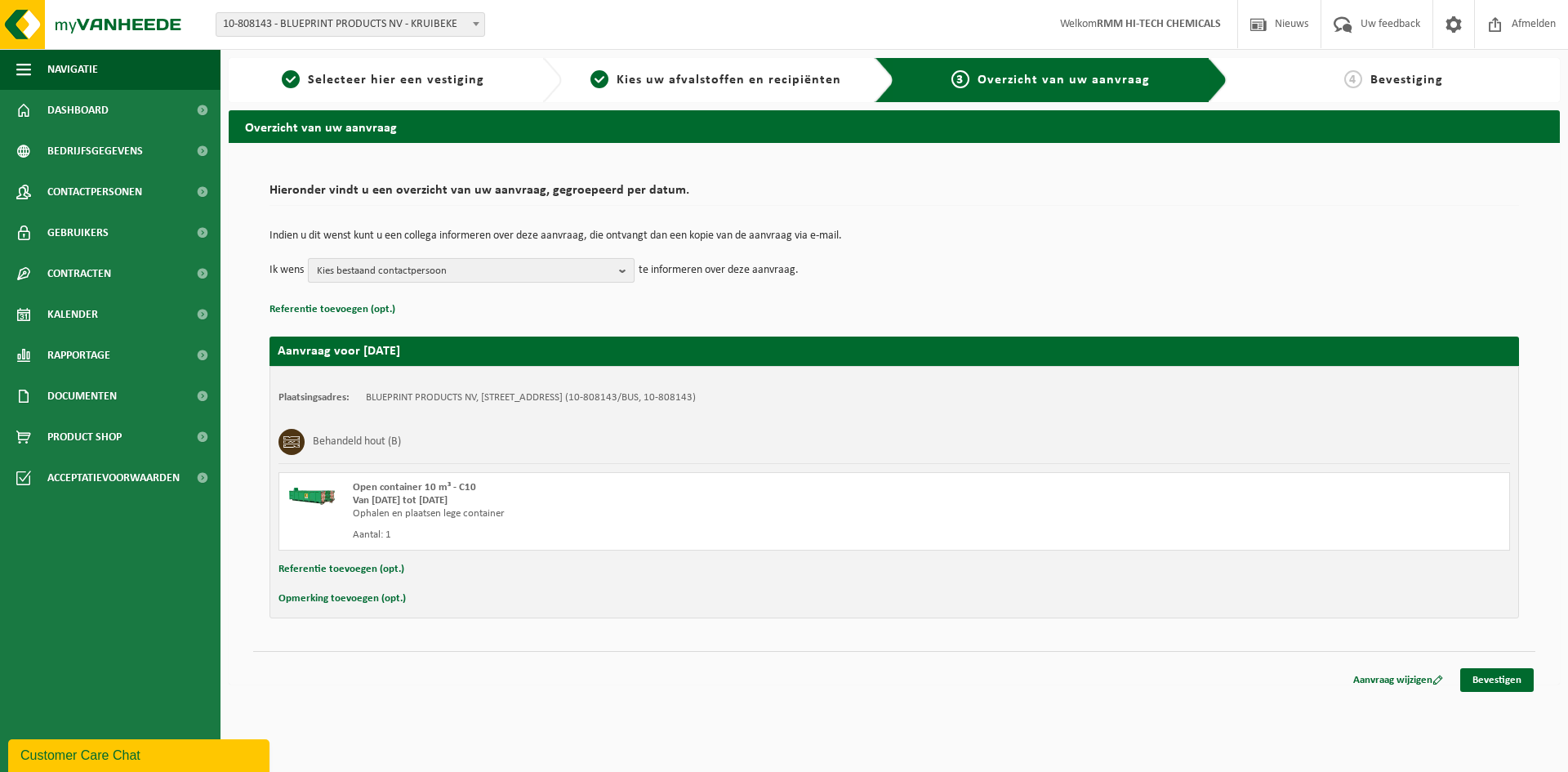
click at [622, 268] on b "button" at bounding box center [626, 271] width 15 height 23
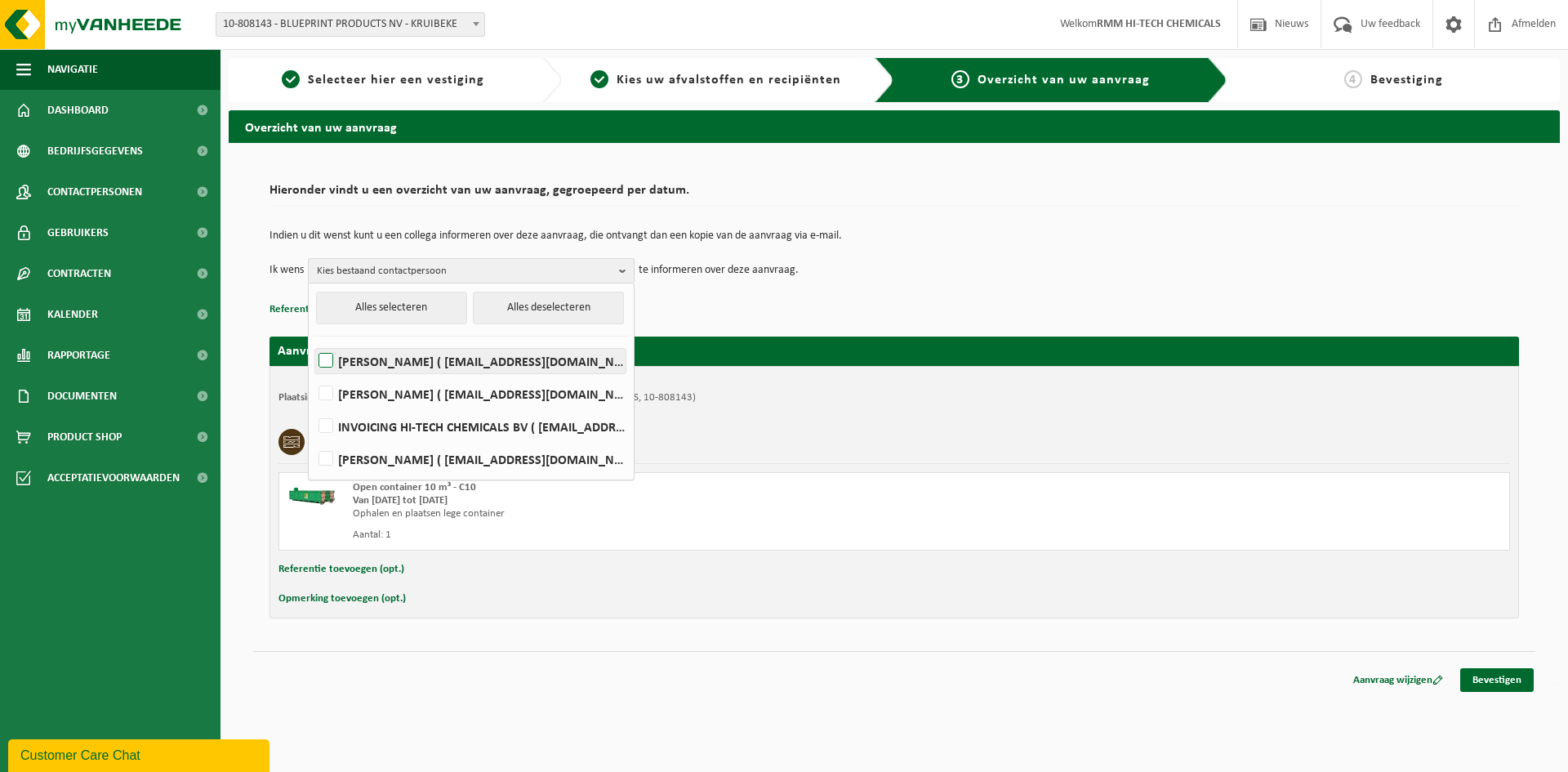
click at [323, 360] on label "FRANKY DE VLEESCHHOUWER ( franky.devleeschhouwer@blueprint-products.com )" at bounding box center [470, 361] width 311 height 24
click at [312, 341] on input "FRANKY DE VLEESCHHOUWER ( franky.devleeschhouwer@blueprint-products.com )" at bounding box center [312, 340] width 1 height 1
checkbox input "true"
click at [326, 455] on label "Jeroen Lippens ( jeroen.lippens@blueprint-products.com )" at bounding box center [470, 459] width 311 height 24
click at [312, 439] on input "Jeroen Lippens ( jeroen.lippens@blueprint-products.com )" at bounding box center [312, 438] width 1 height 1
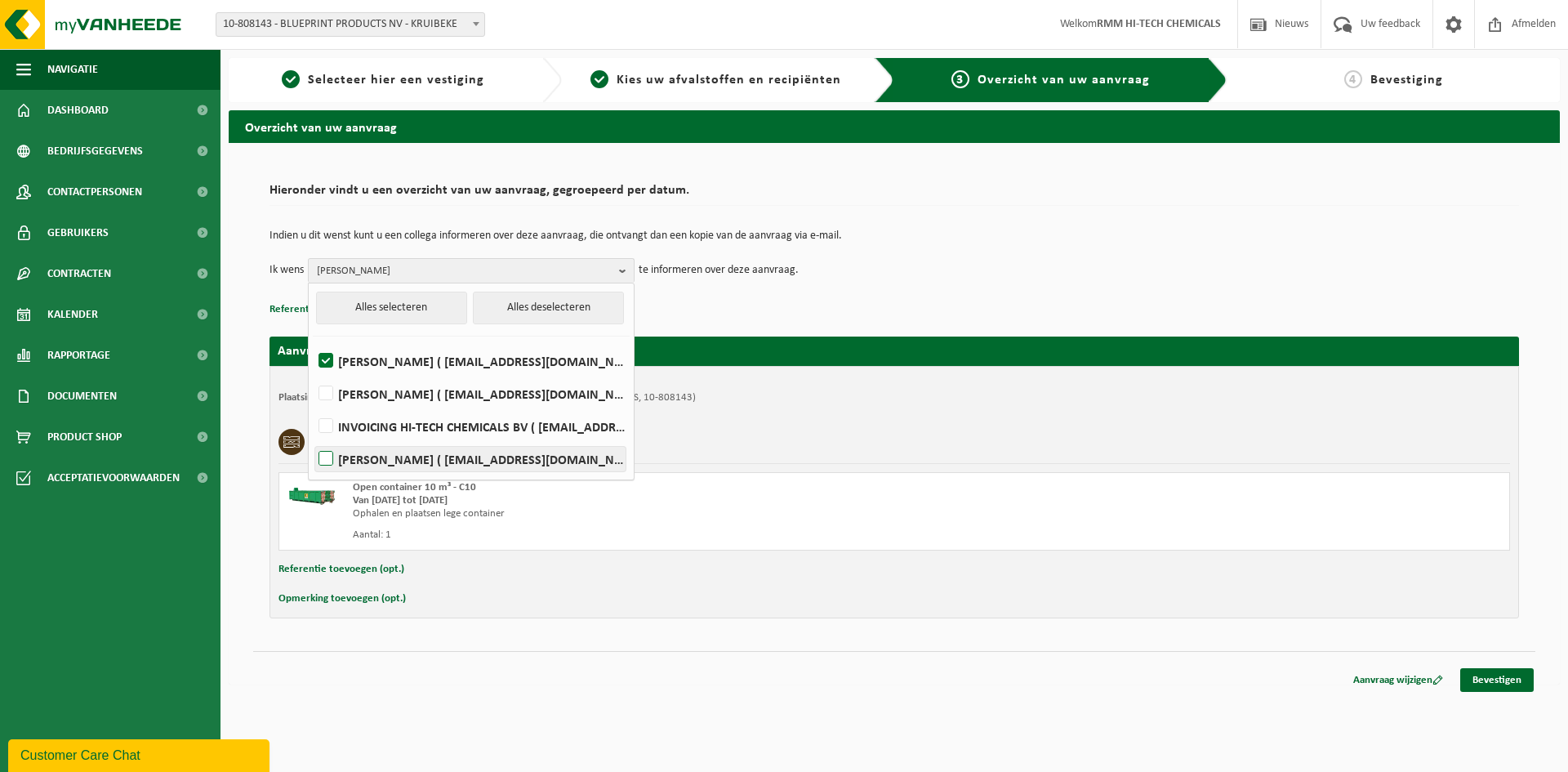
checkbox input "true"
click at [972, 279] on td "Ik wens FRANKY DE VLEESCHHOUWER, Jeroen Lippens Alles selecteren Alles deselect…" at bounding box center [895, 270] width 1250 height 24
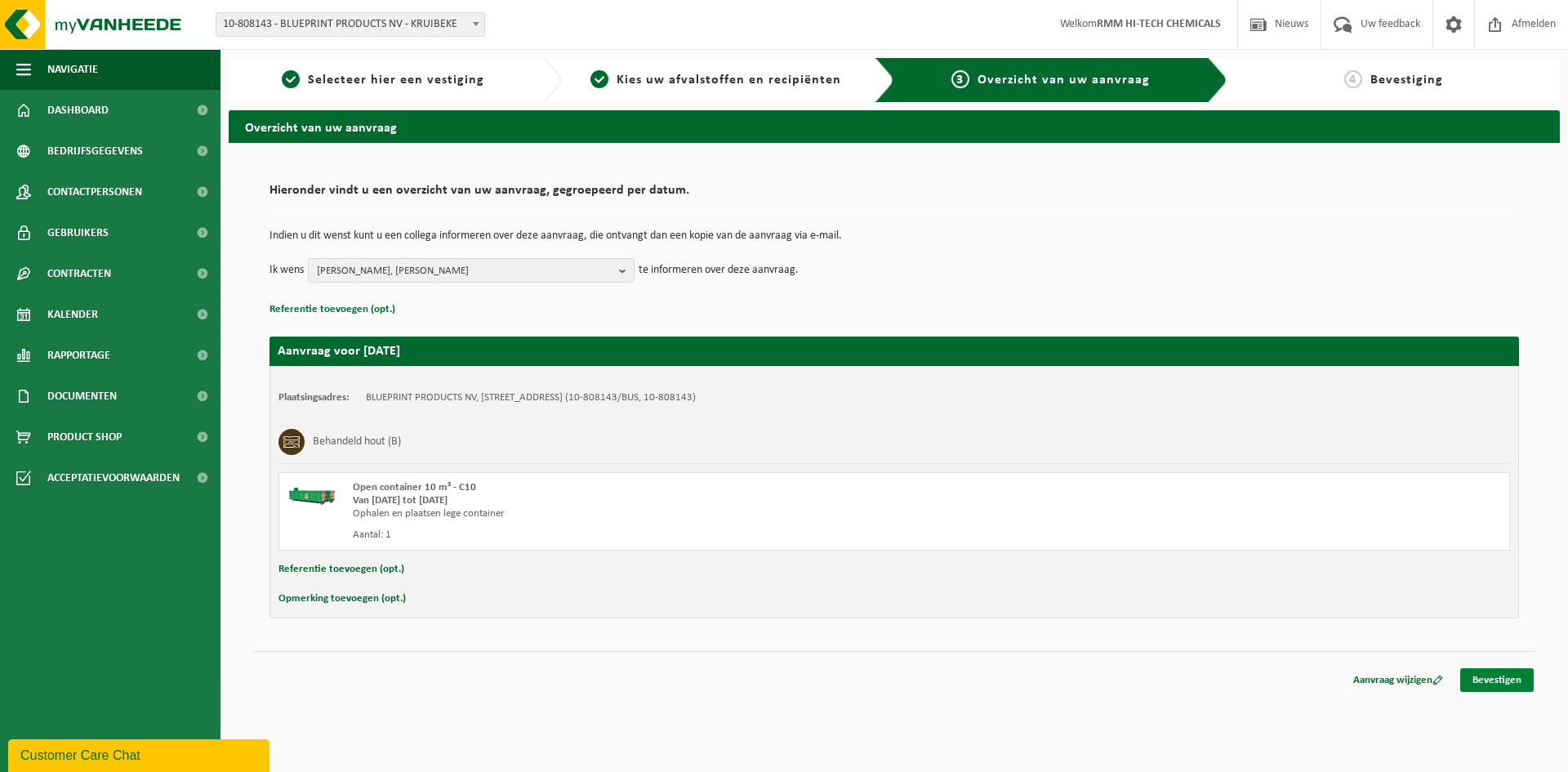
click at [1502, 682] on link "Bevestigen" at bounding box center [1497, 680] width 74 height 23
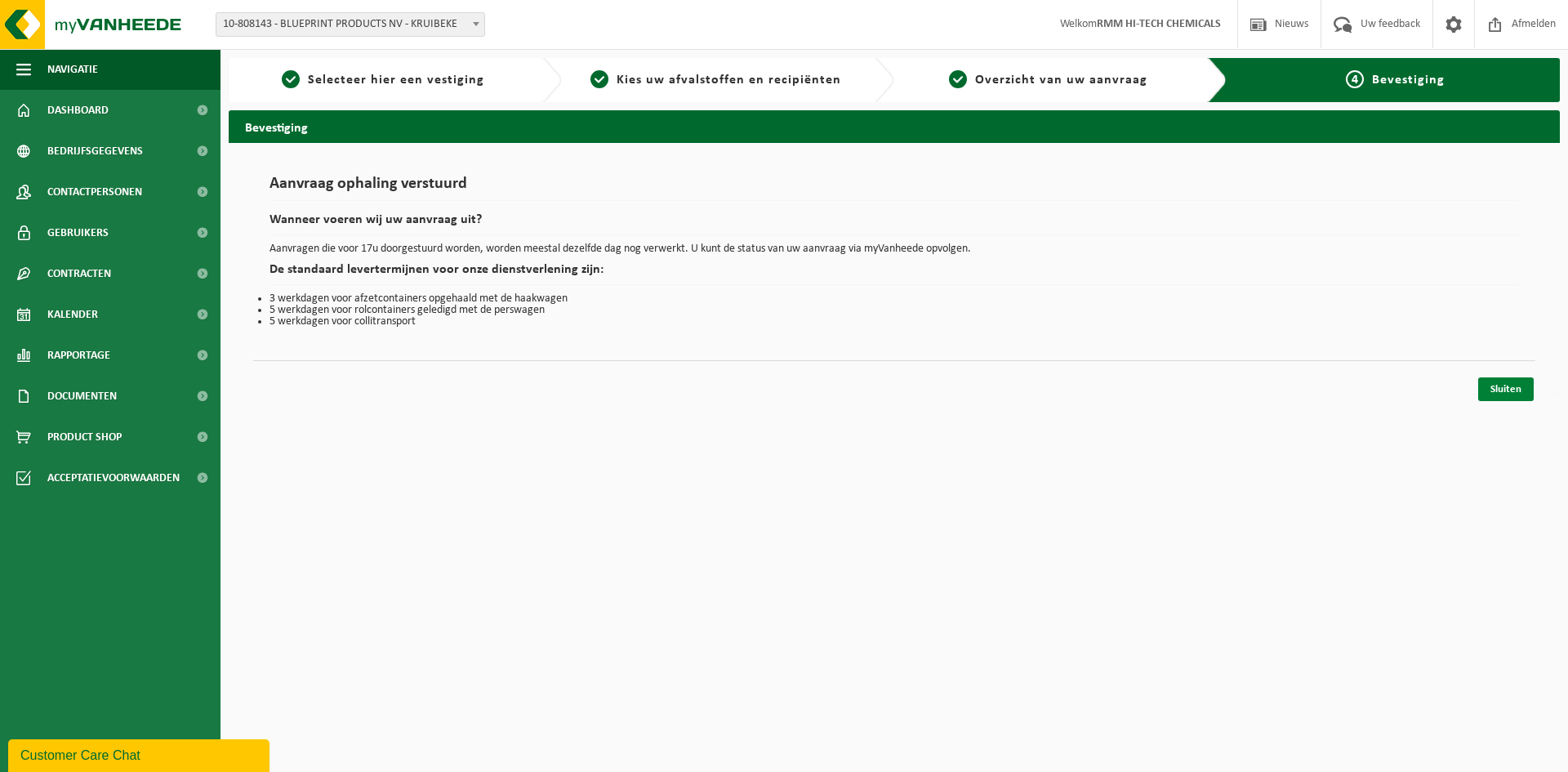
click at [1508, 386] on link "Sluiten" at bounding box center [1506, 389] width 55 height 23
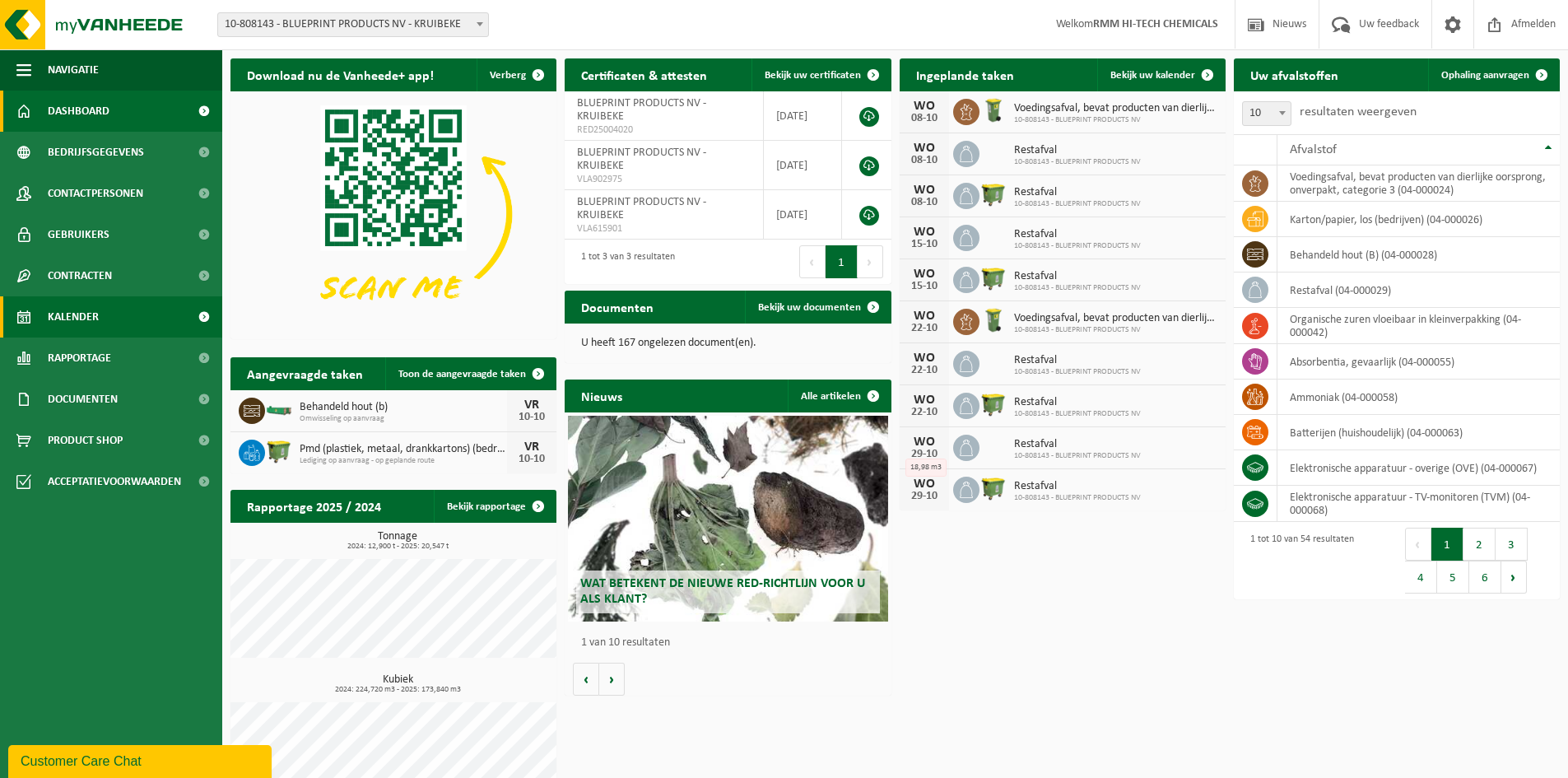
click at [84, 316] on span "Kalender" at bounding box center [73, 317] width 51 height 41
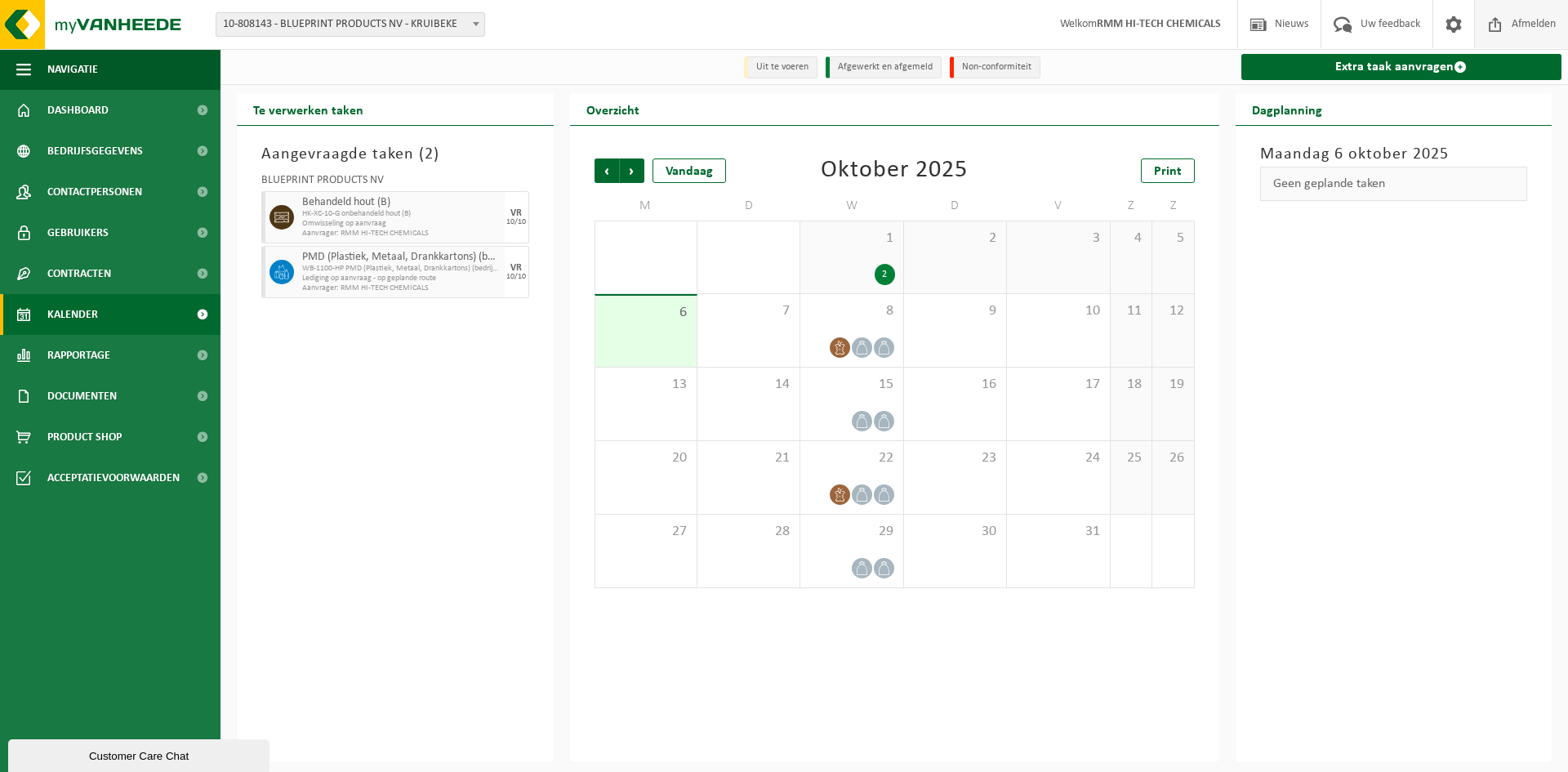
click at [1528, 23] on span "Afmelden" at bounding box center [1534, 24] width 52 height 48
